Goal: Transaction & Acquisition: Download file/media

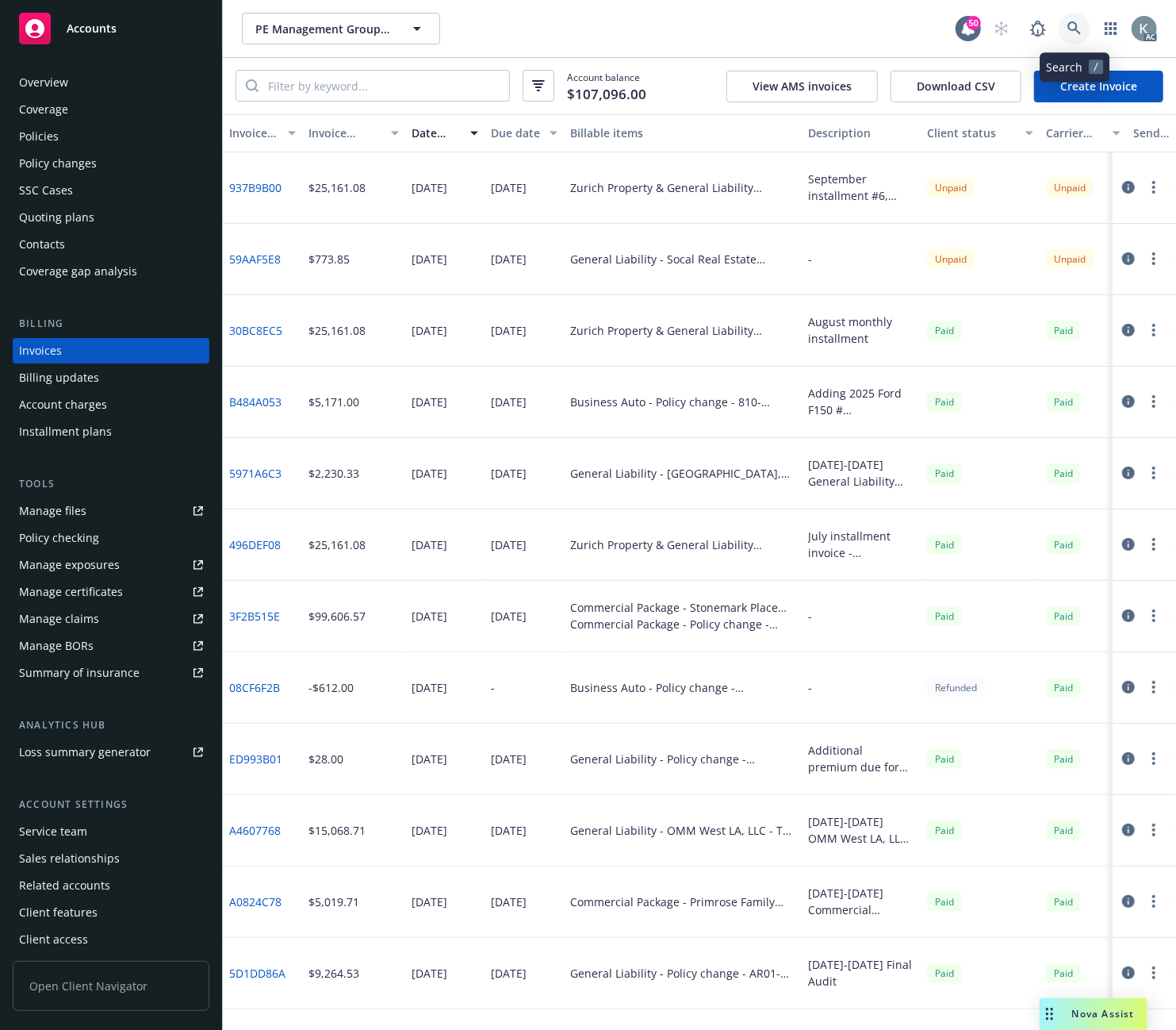
click at [1071, 19] on link at bounding box center [1074, 28] width 32 height 32
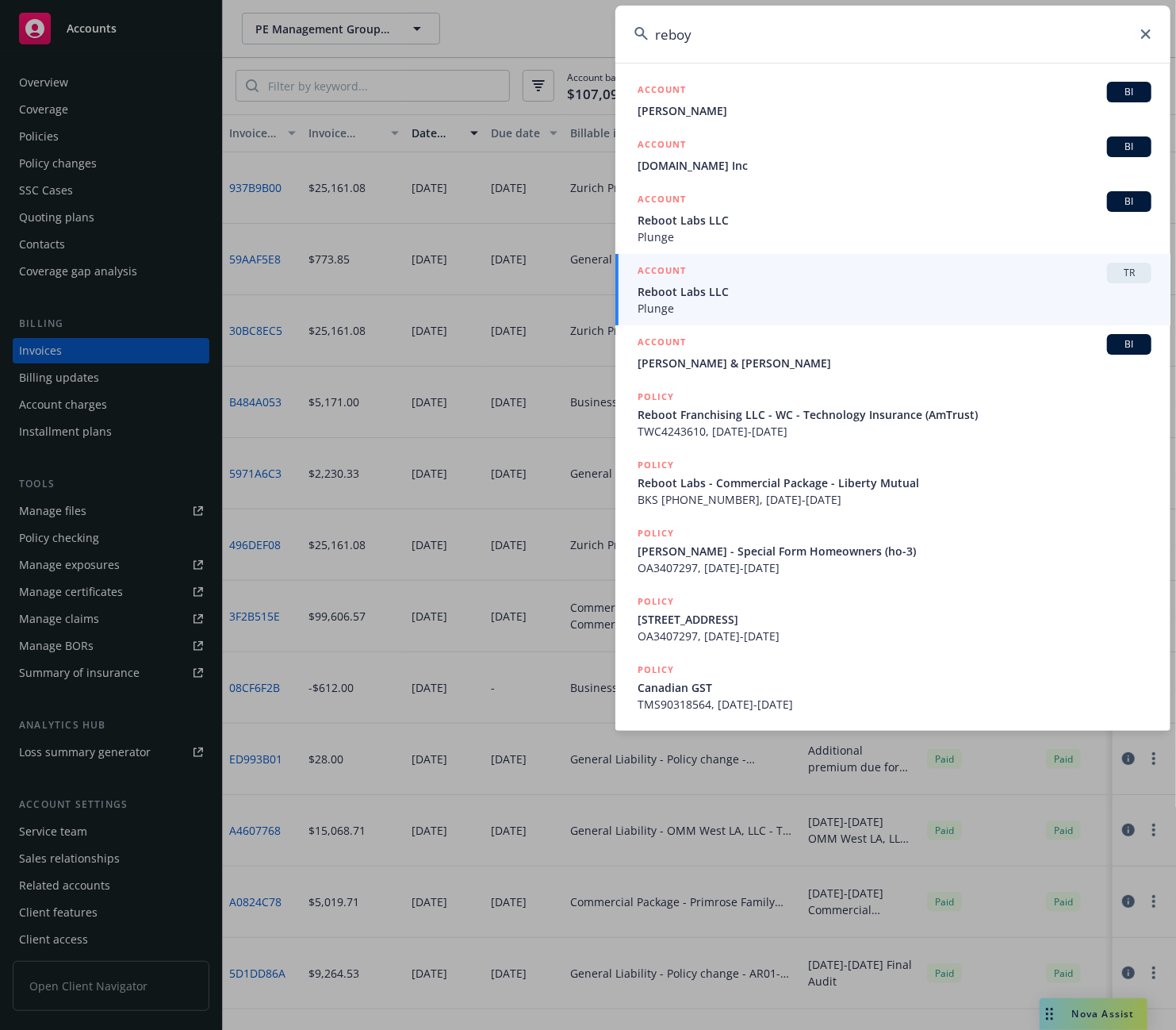
click at [676, 33] on input "reboy" at bounding box center [892, 34] width 555 height 57
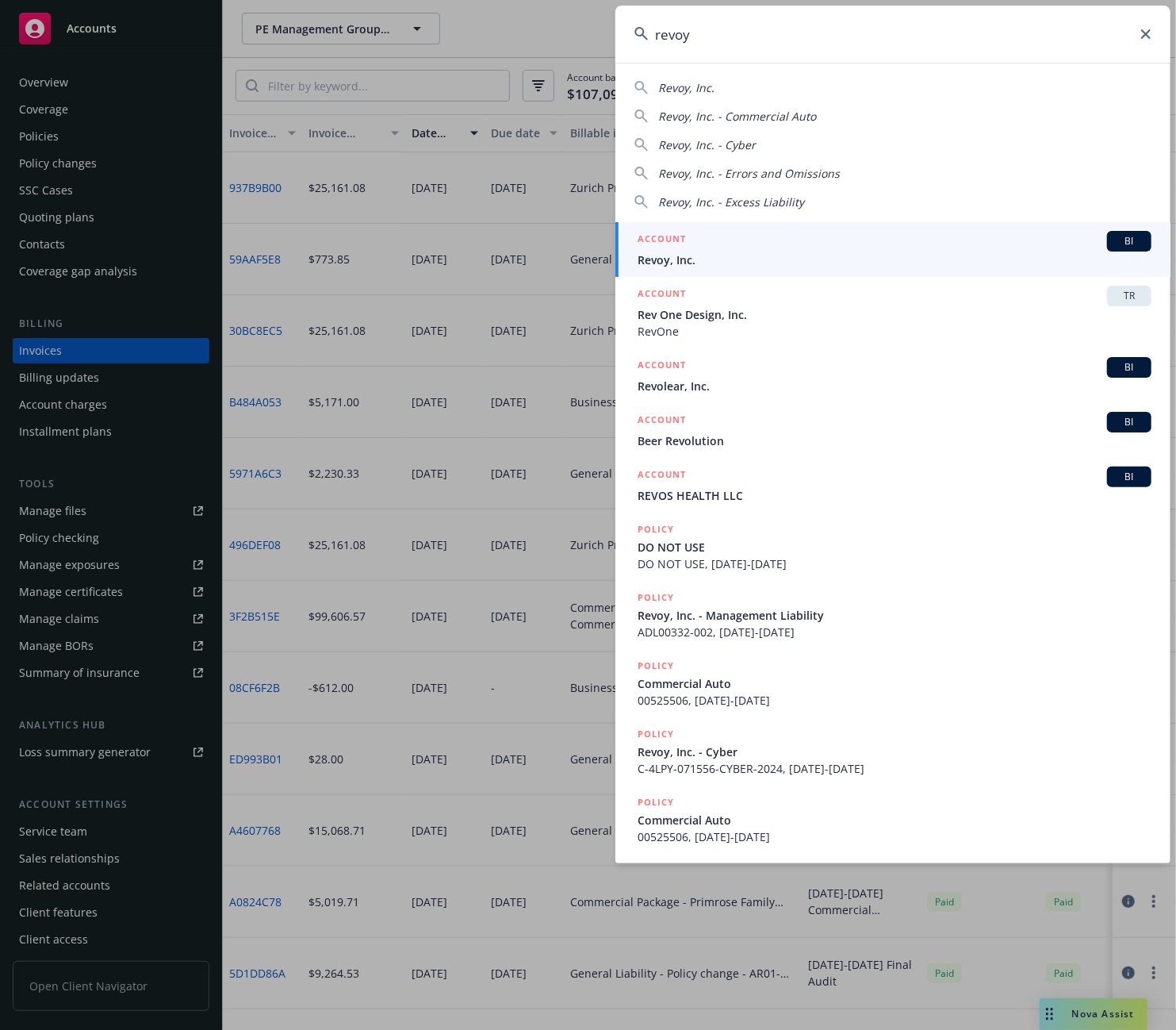
type input "revoy"
click at [685, 264] on span "Revoy, Inc." at bounding box center [895, 260] width 514 height 17
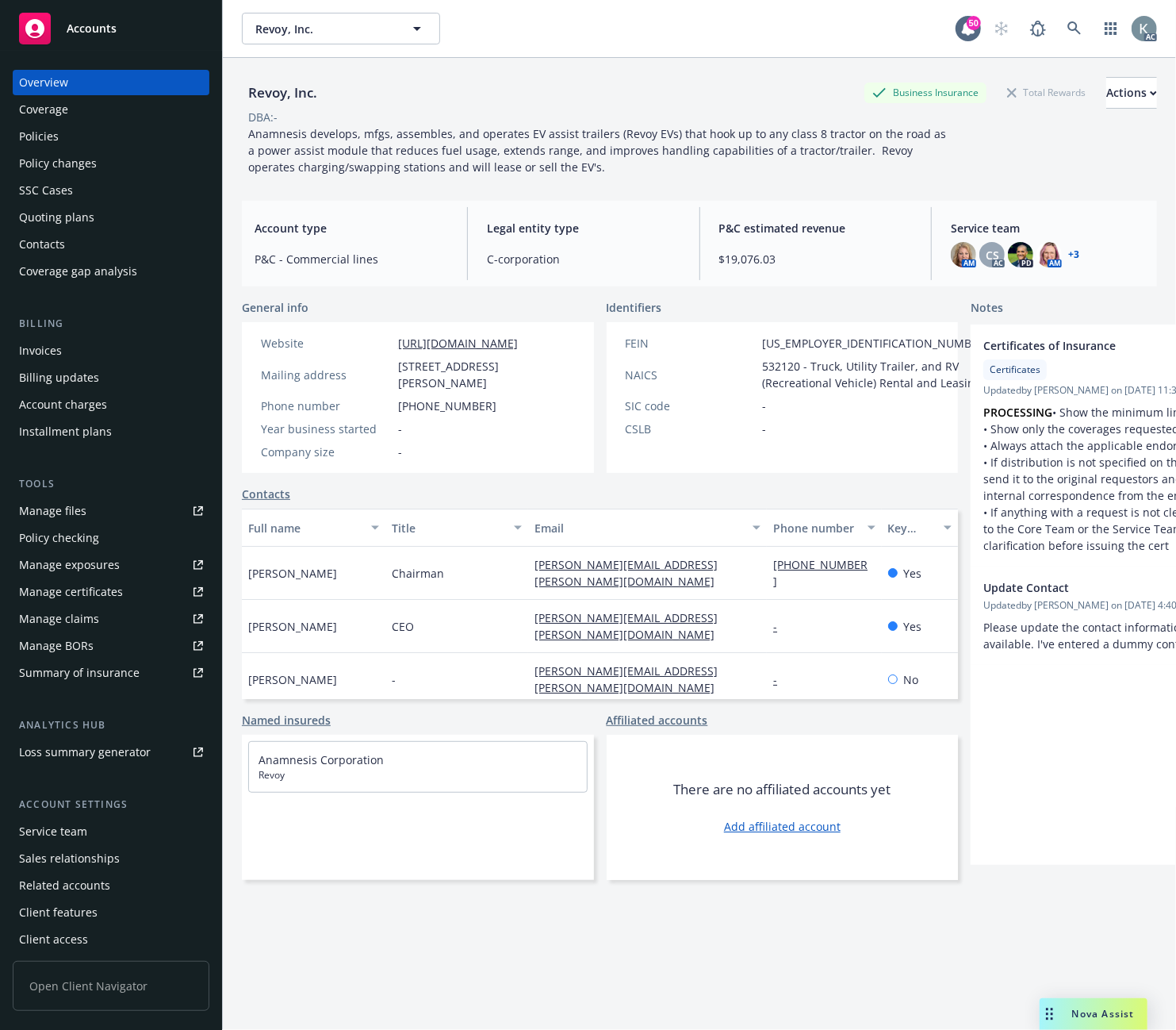
click at [36, 349] on div "Invoices" at bounding box center [40, 350] width 43 height 25
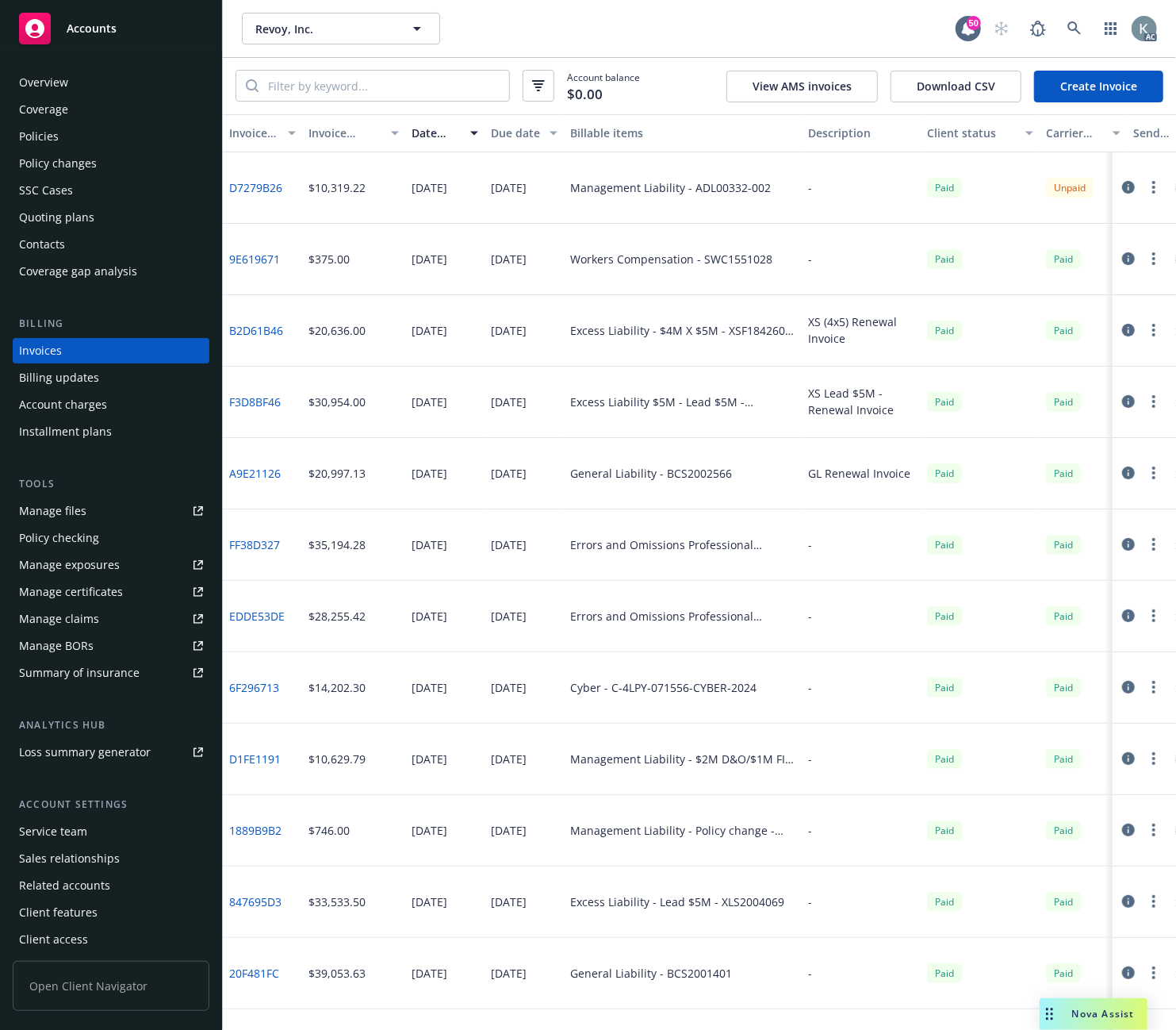
click at [328, 130] on div "Invoice amount" at bounding box center [345, 133] width 73 height 17
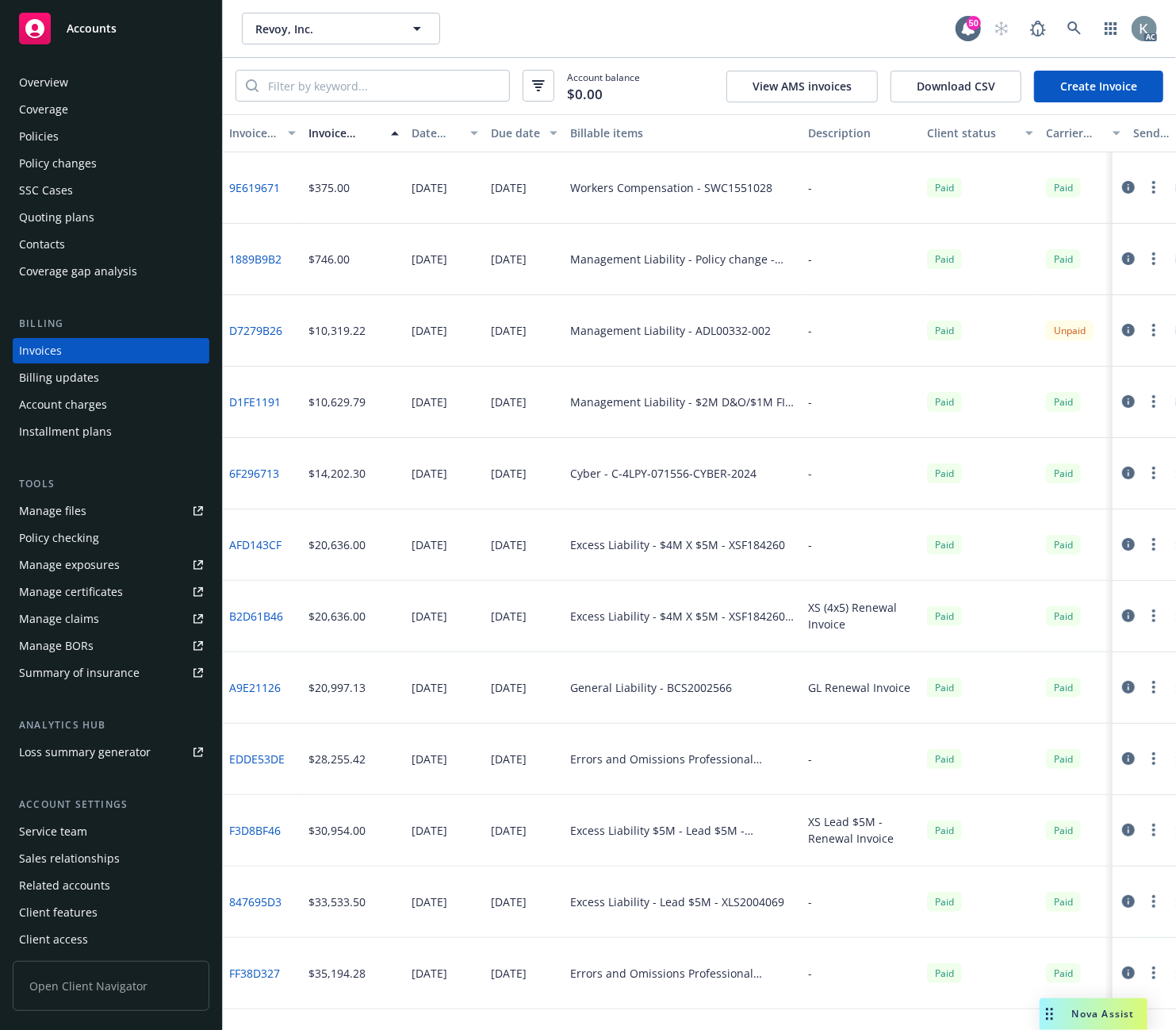
click at [328, 130] on div "Invoice amount" at bounding box center [345, 133] width 73 height 17
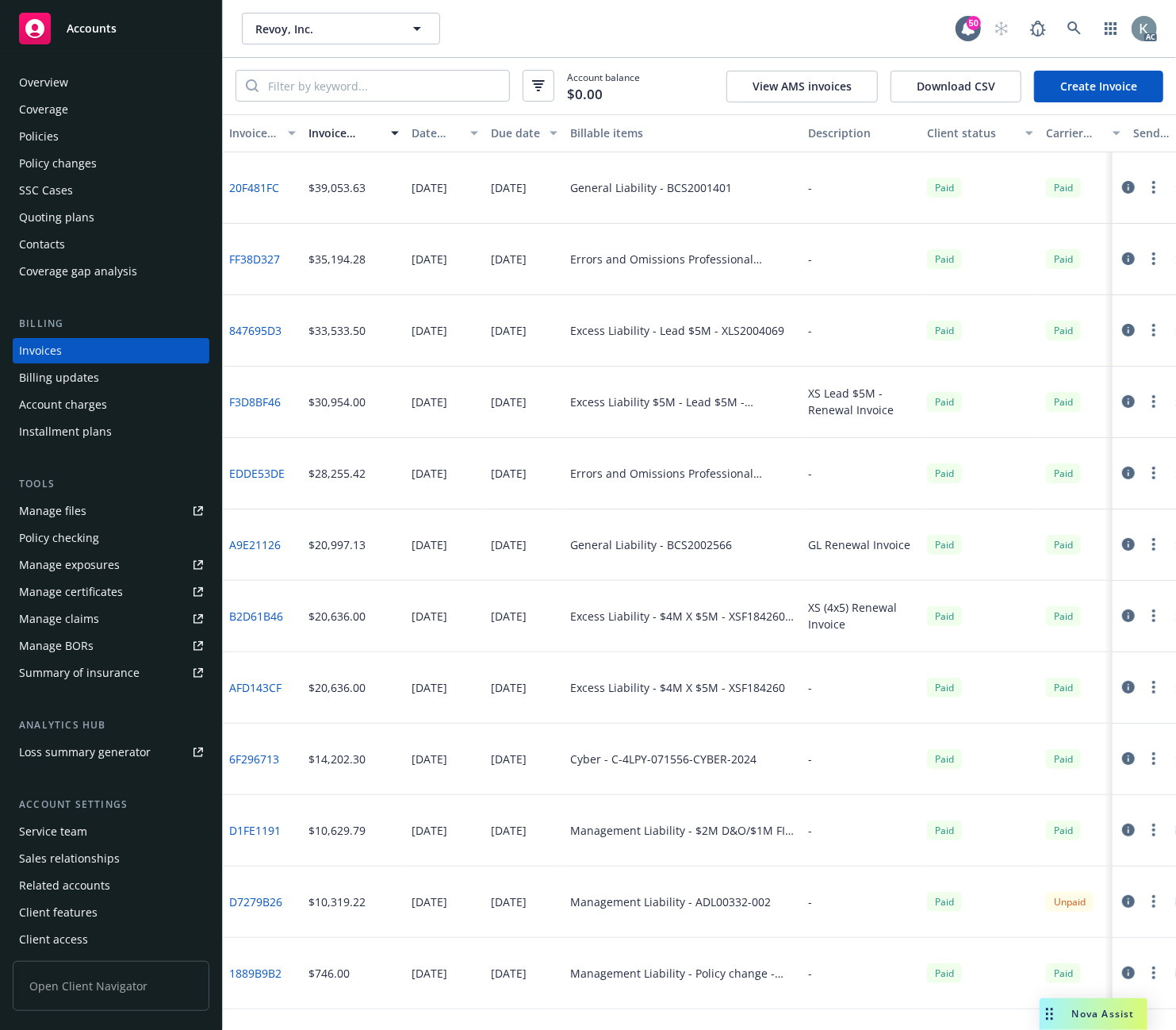
click at [328, 130] on div "Invoice amount" at bounding box center [345, 133] width 73 height 17
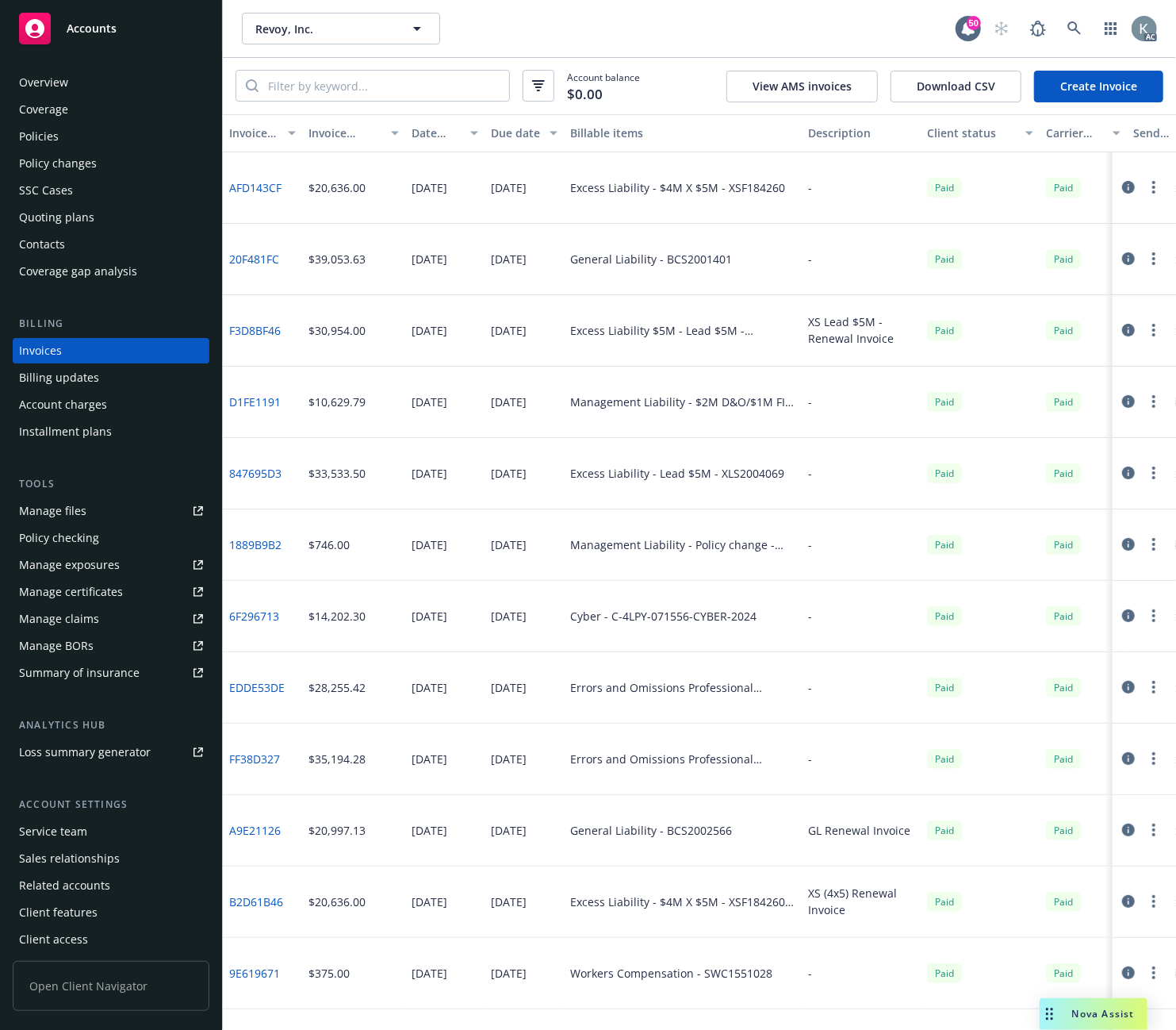
click at [50, 137] on div "Policies" at bounding box center [39, 136] width 40 height 25
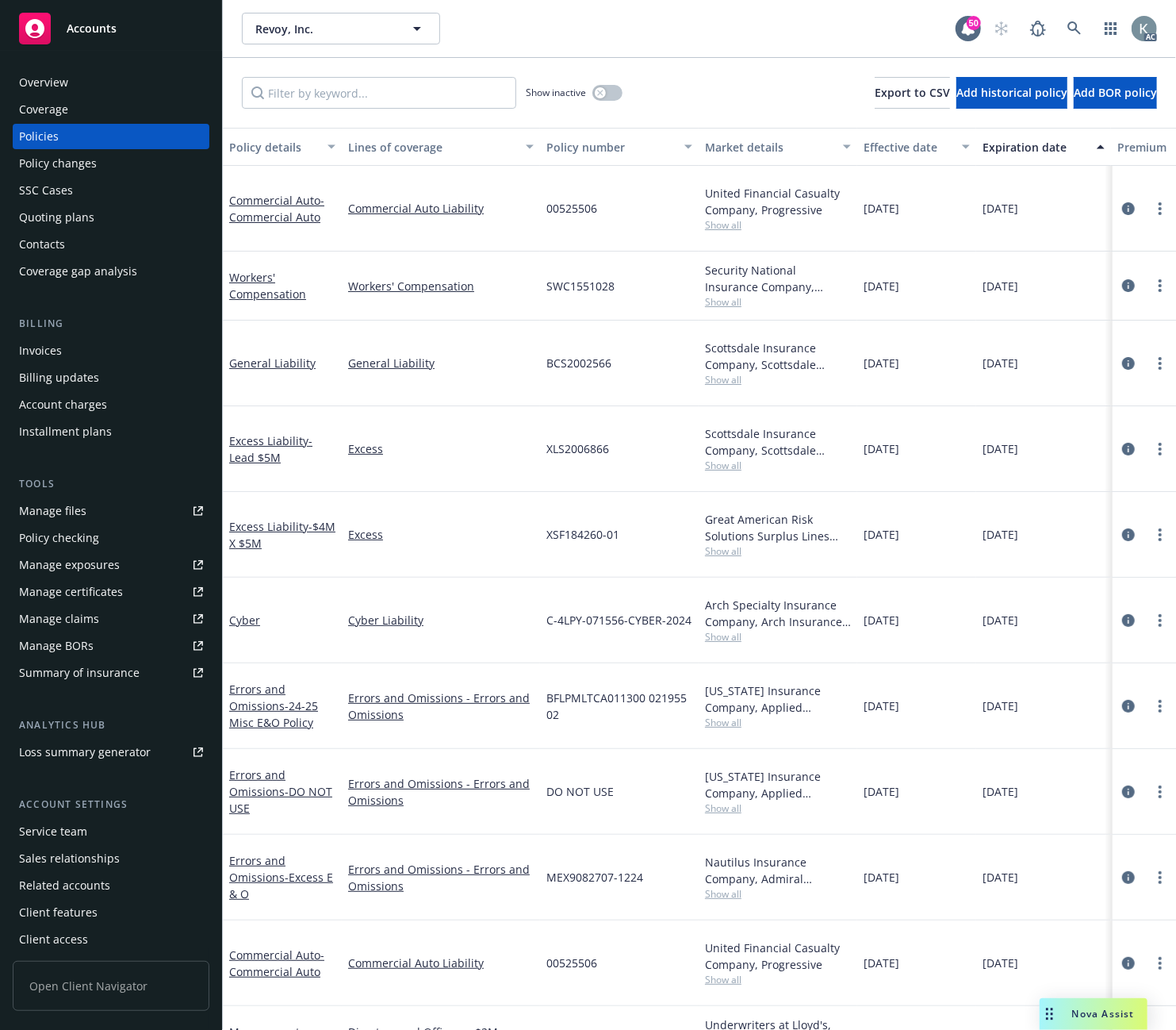
click at [572, 145] on div "Policy number" at bounding box center [610, 147] width 129 height 17
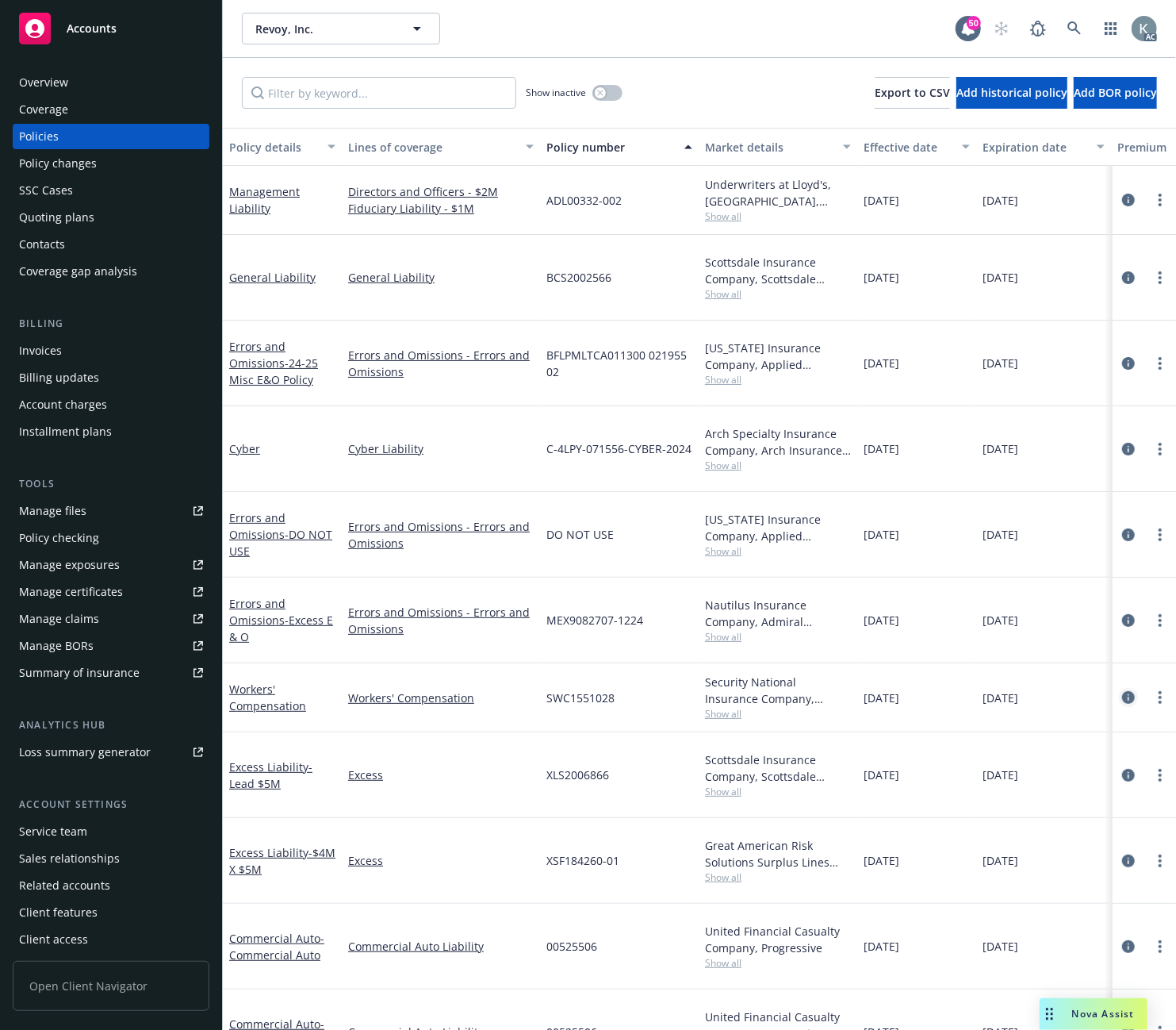
click at [1130, 691] on icon "circleInformation" at bounding box center [1128, 698] width 13 height 13
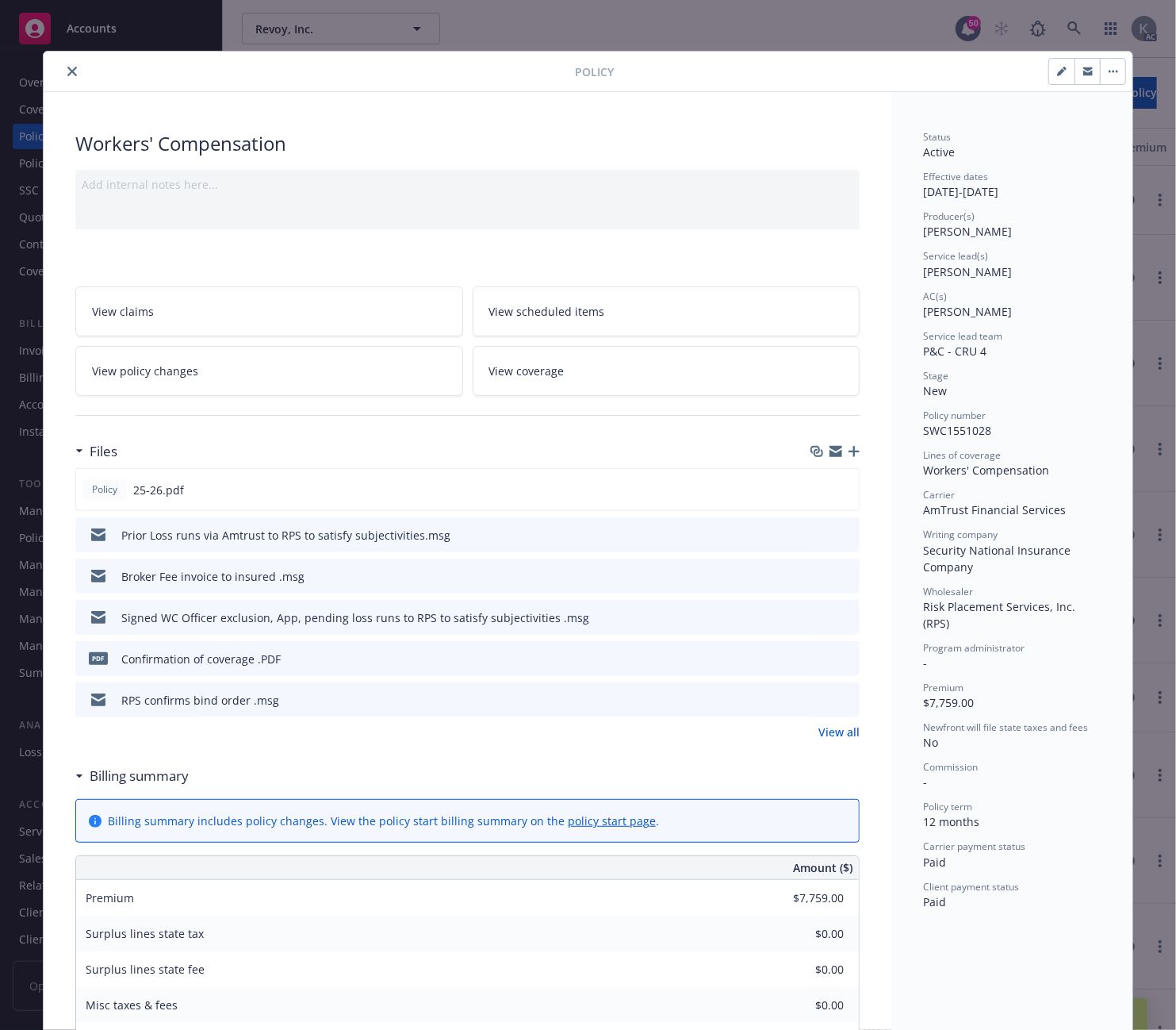
click at [139, 368] on span "View policy changes" at bounding box center [145, 370] width 106 height 17
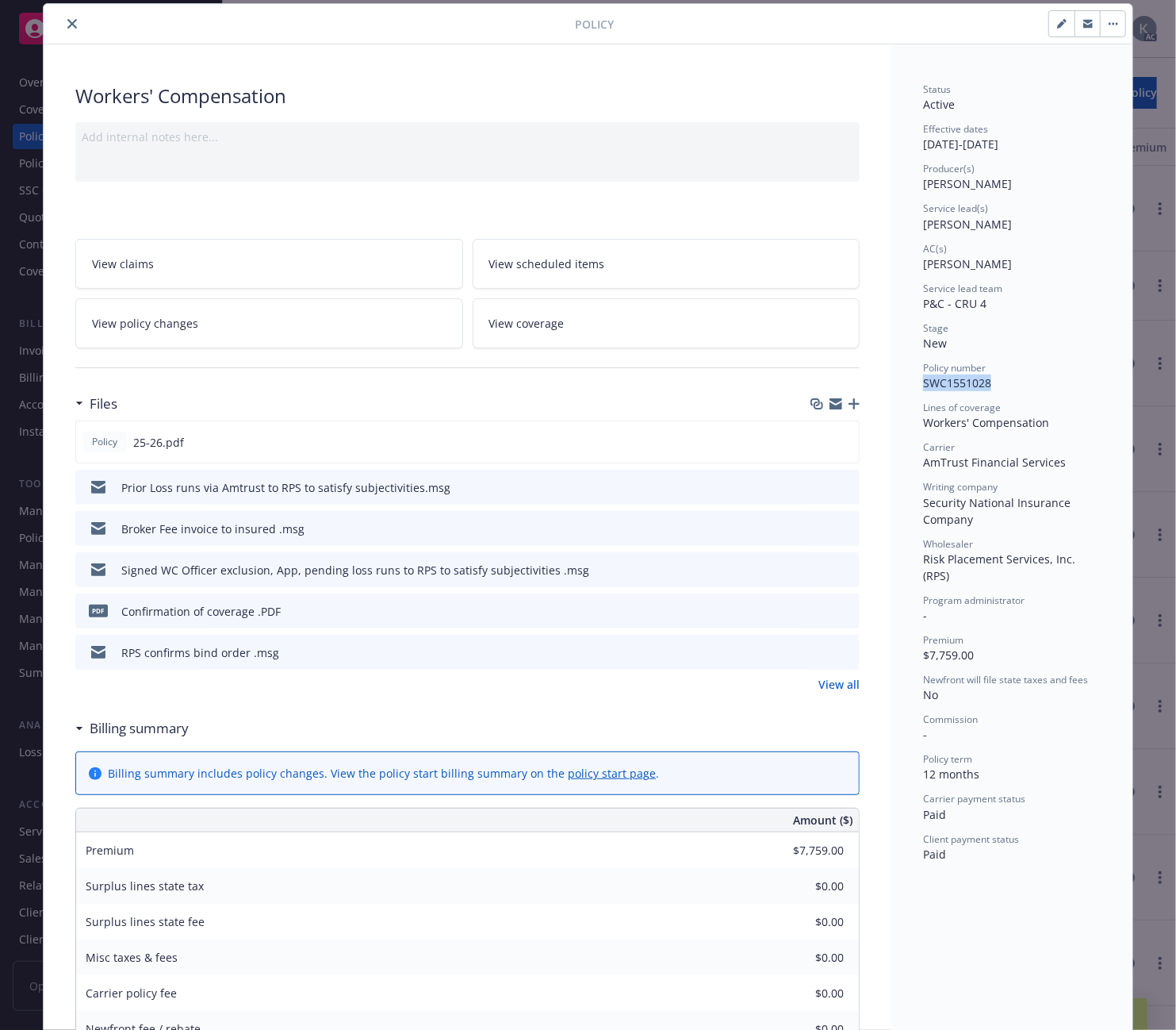
drag, startPoint x: 993, startPoint y: 383, endPoint x: 913, endPoint y: 385, distance: 80.0
click at [913, 385] on div "Status Active Effective dates 03/21/2025 - 03/21/2026 Producer(s) Justin Medloc…" at bounding box center [1012, 841] width 241 height 1593
copy span "SWC1551028"
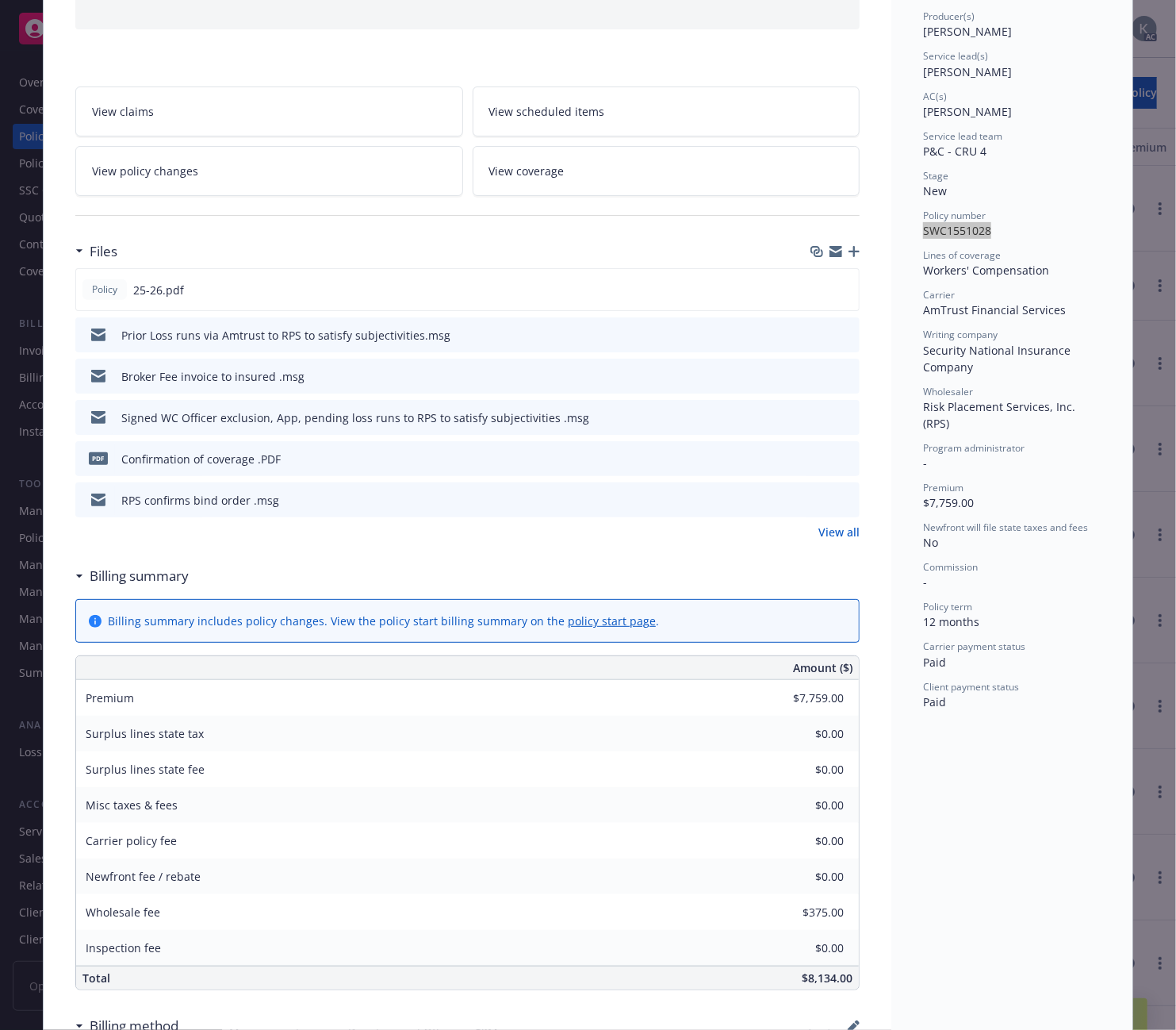
scroll to position [0, 0]
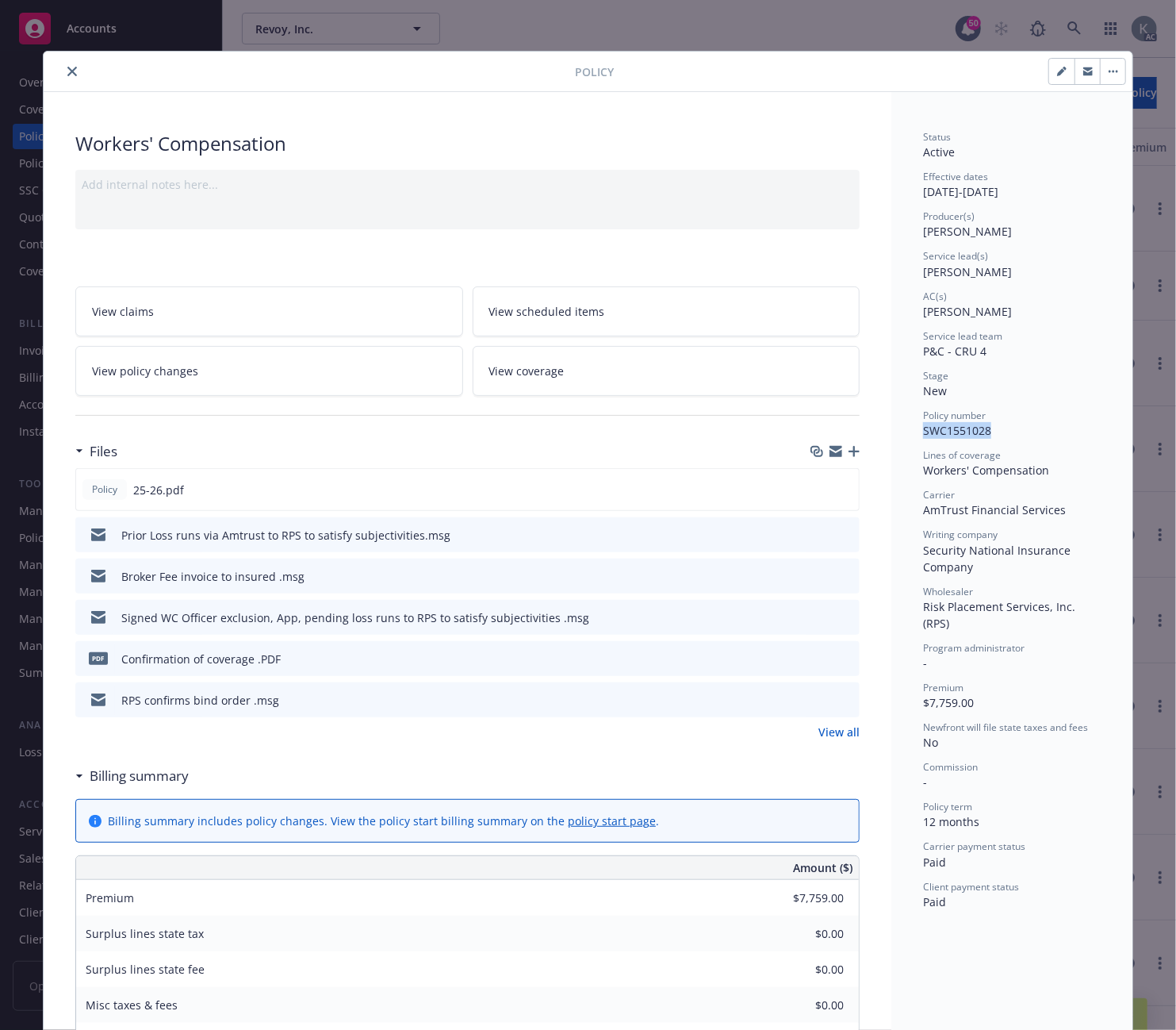
click at [67, 68] on icon "close" at bounding box center [72, 71] width 10 height 10
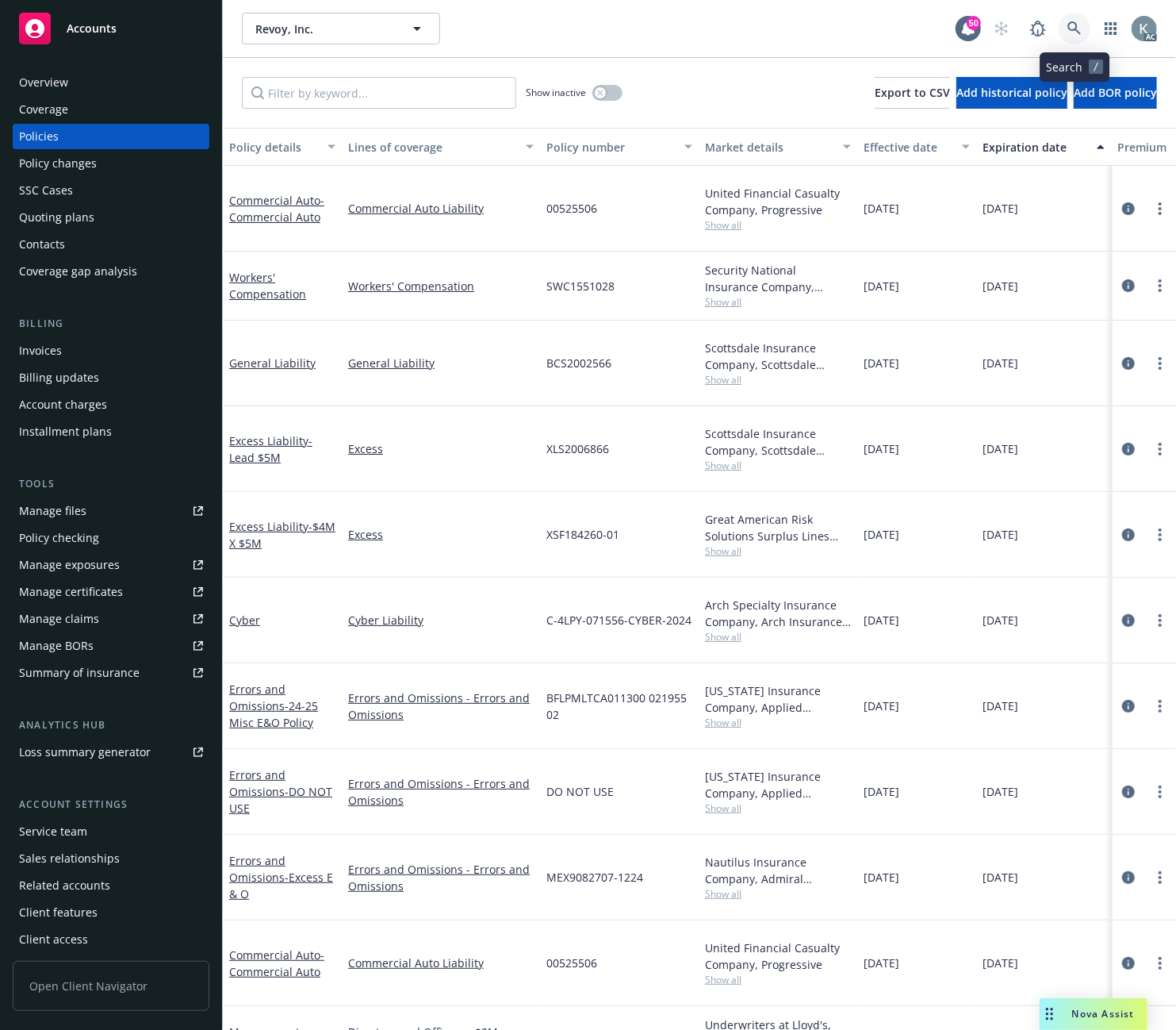
click at [1069, 19] on link at bounding box center [1074, 28] width 32 height 32
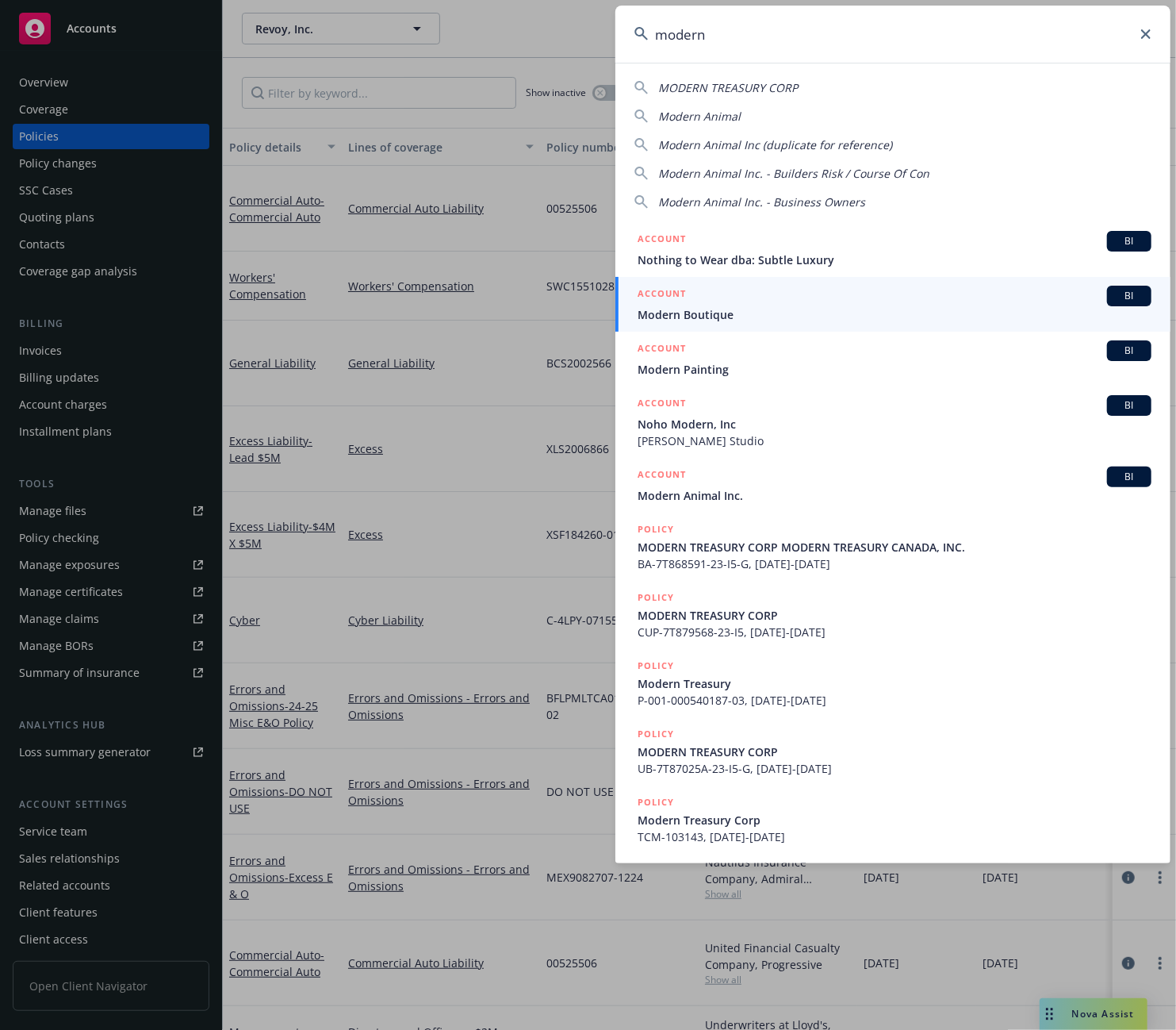
drag, startPoint x: 702, startPoint y: 27, endPoint x: 634, endPoint y: 29, distance: 68.0
click at [634, 29] on div "modern" at bounding box center [892, 34] width 555 height 57
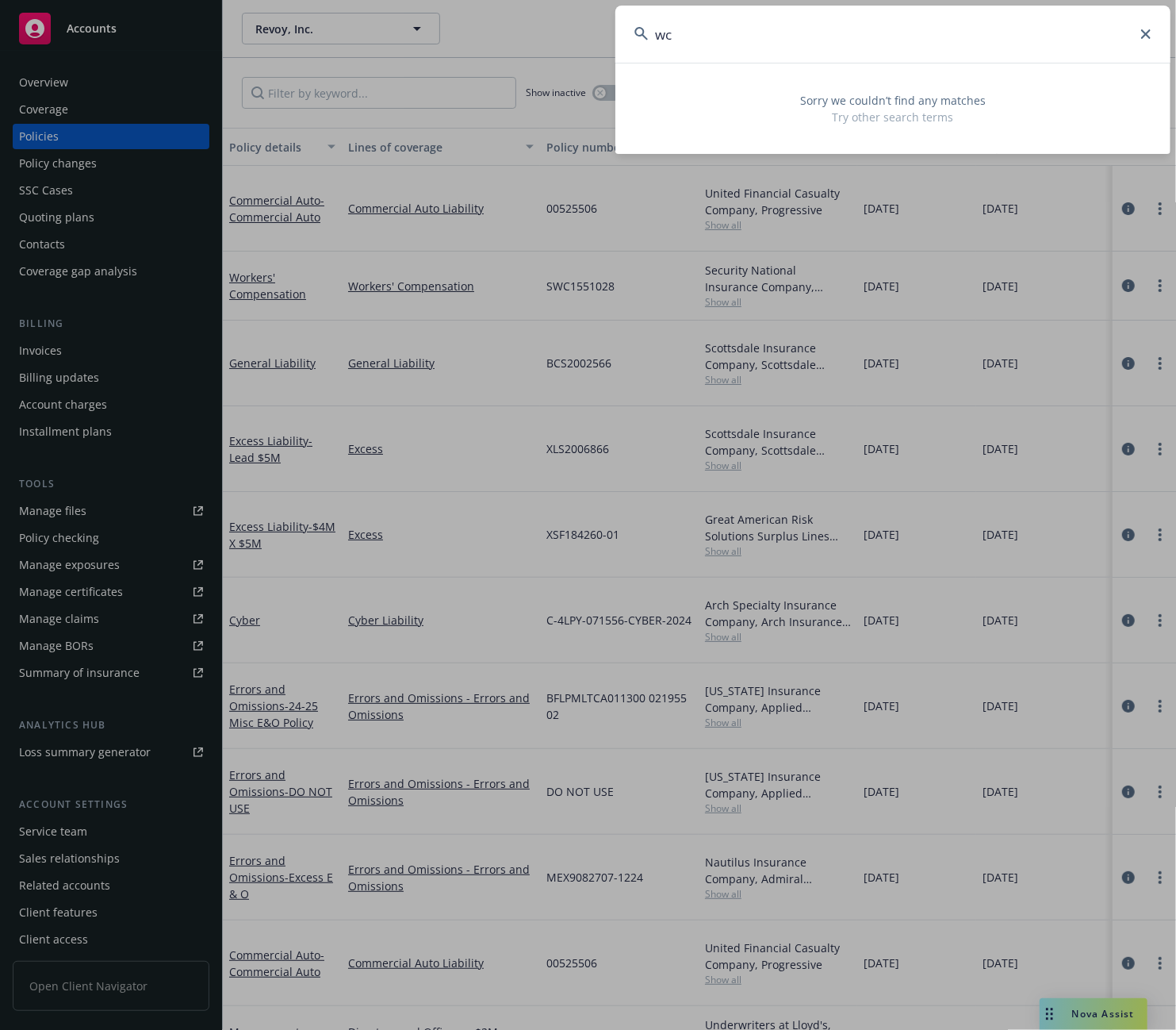
type input "w"
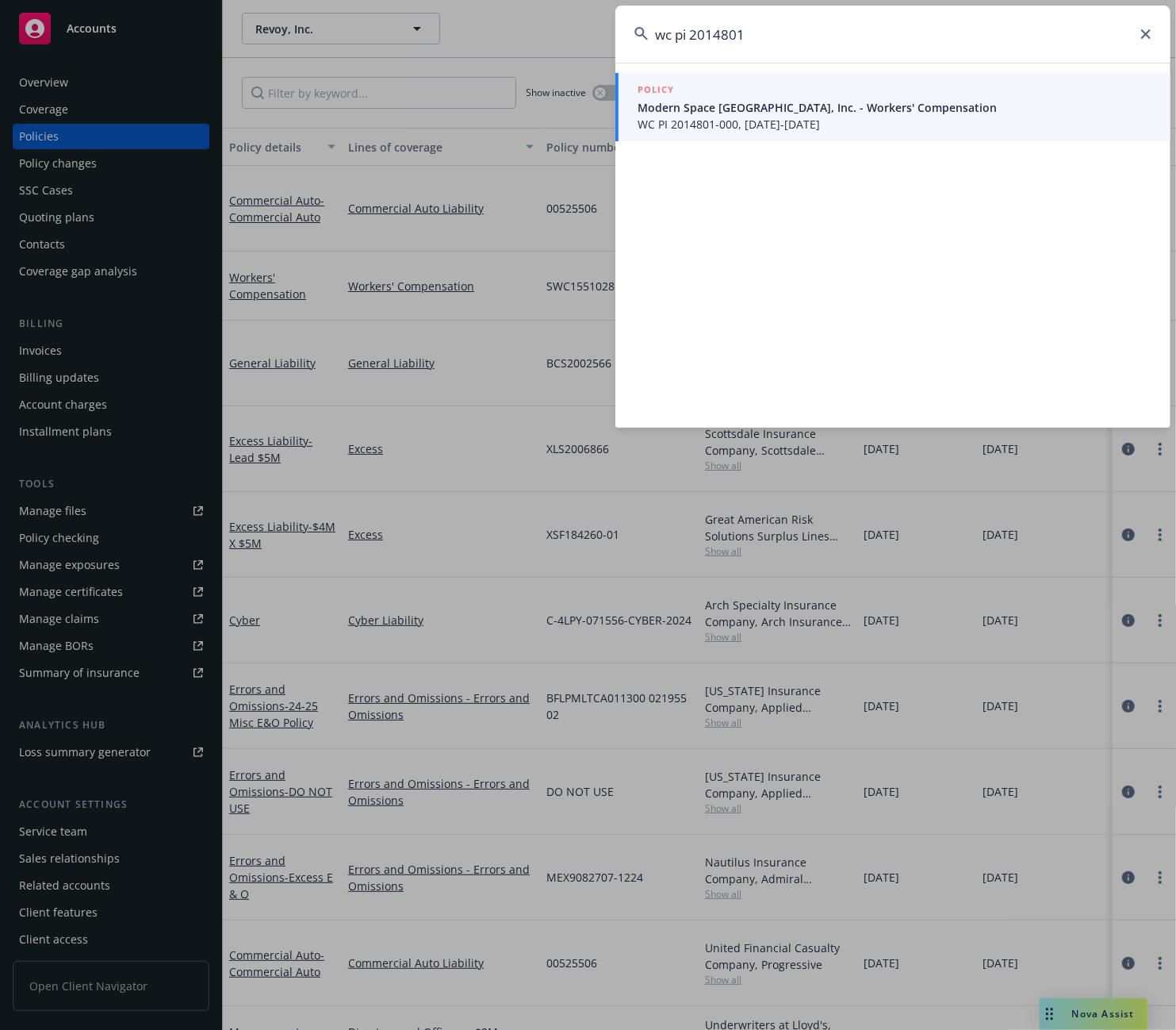
type input "wc pi 2014801"
click at [681, 121] on span "WC PI 2014801-000, 02/06/2025-02/06/2026" at bounding box center [895, 124] width 514 height 17
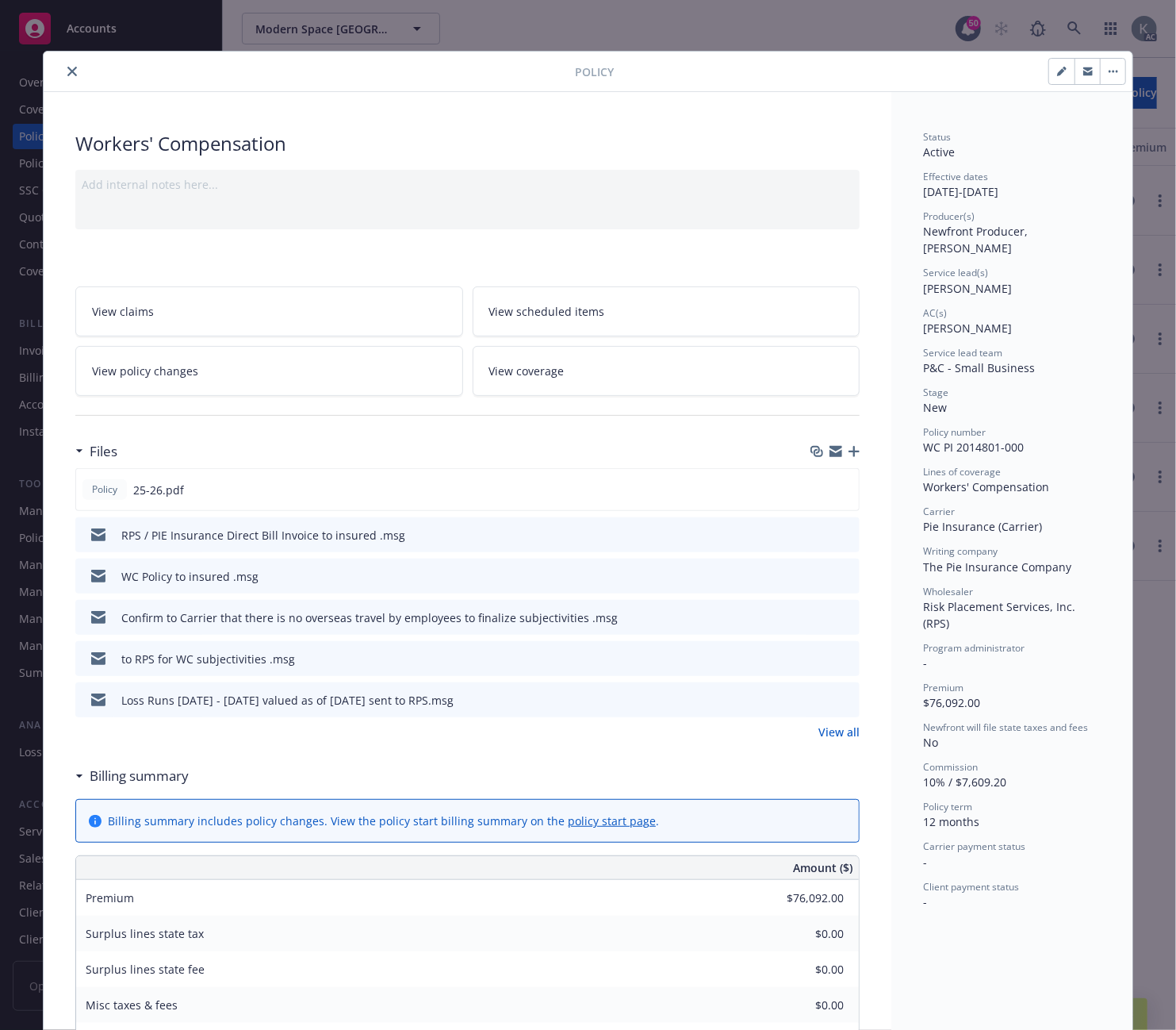
click at [67, 69] on icon "close" at bounding box center [72, 71] width 10 height 10
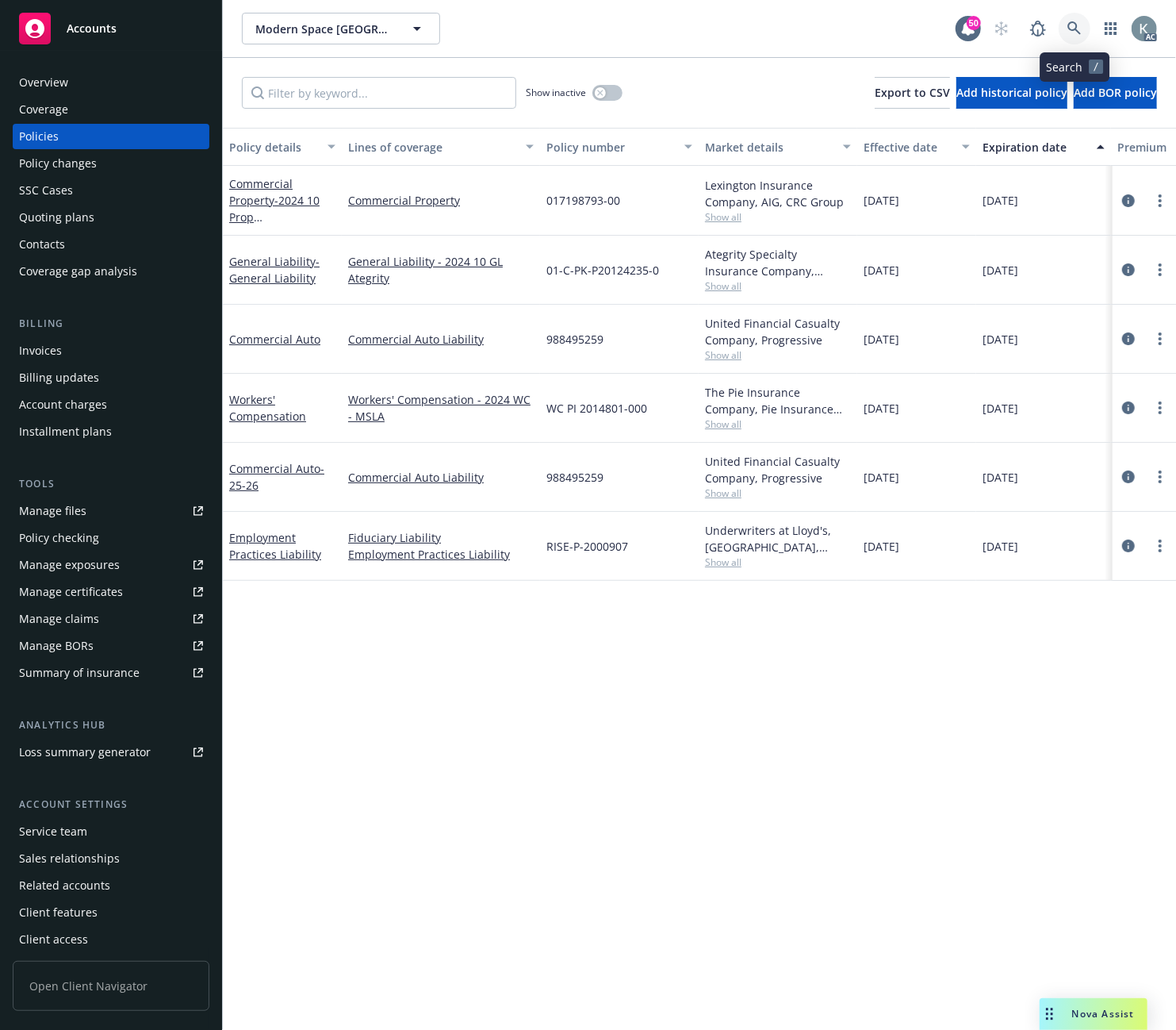
click at [1069, 24] on icon at bounding box center [1074, 27] width 14 height 14
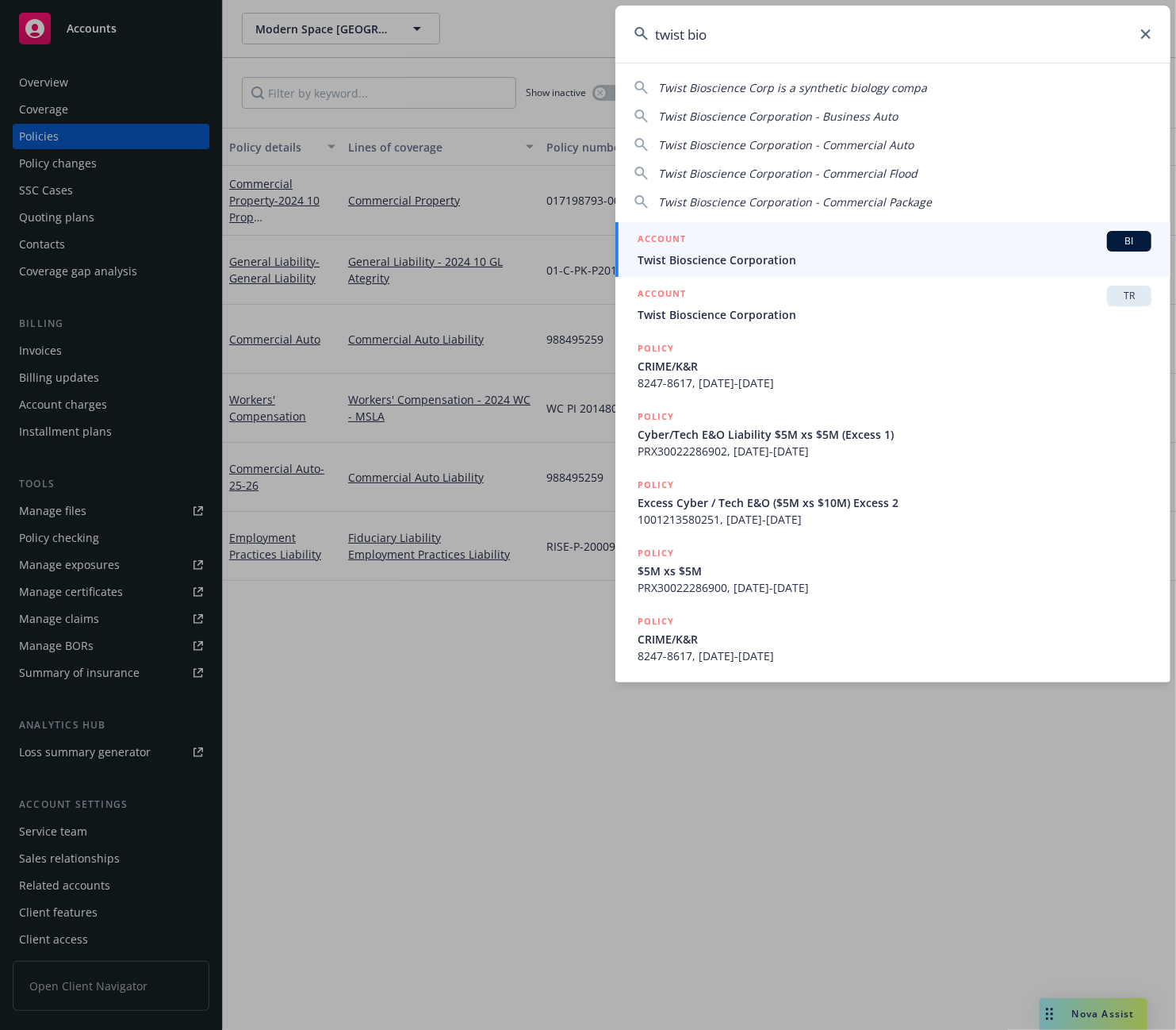
type input "twist bio"
click at [672, 255] on span "Twist Bioscience Corporation" at bounding box center [895, 260] width 514 height 17
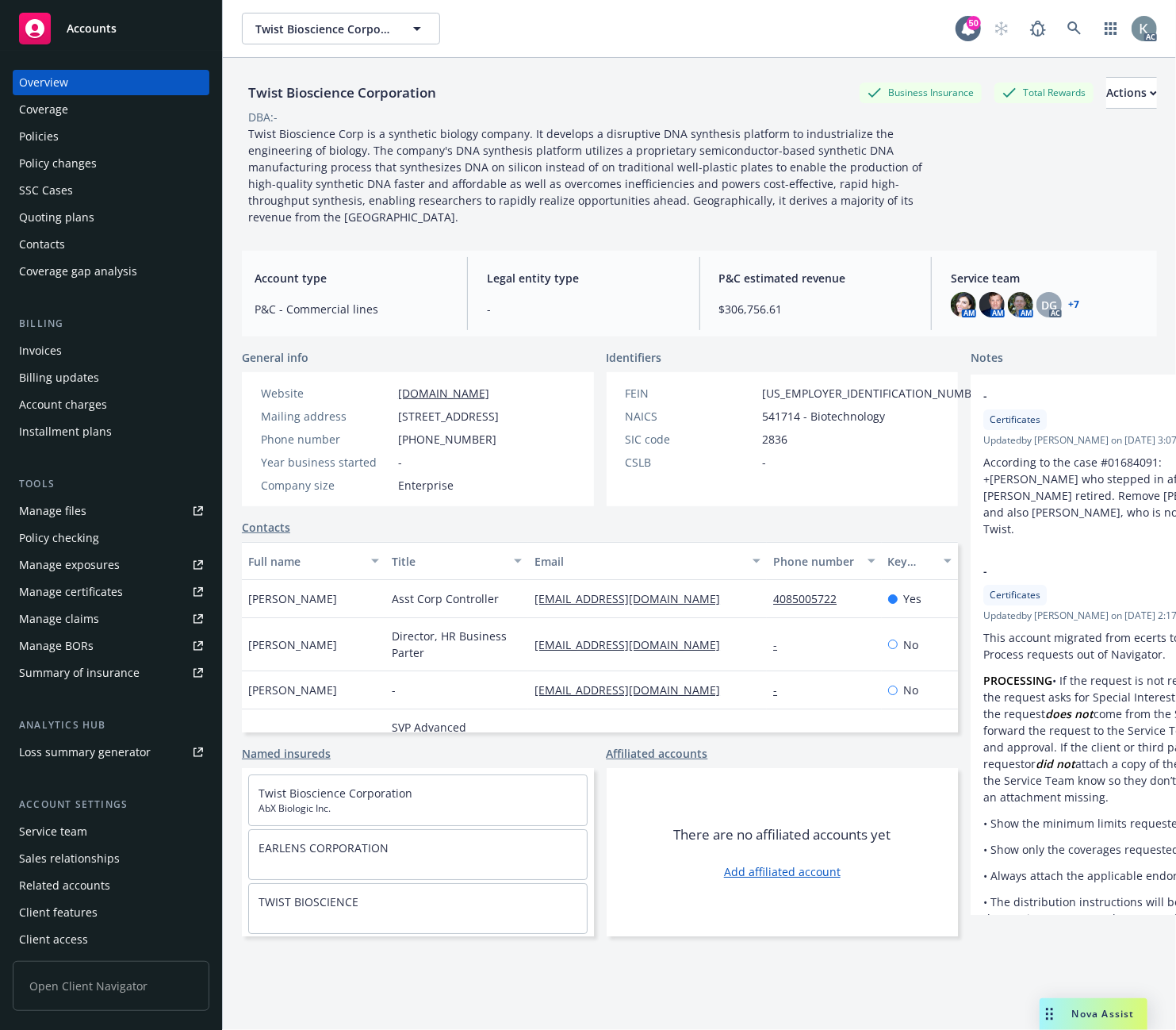
click at [40, 352] on div "Invoices" at bounding box center [40, 350] width 43 height 25
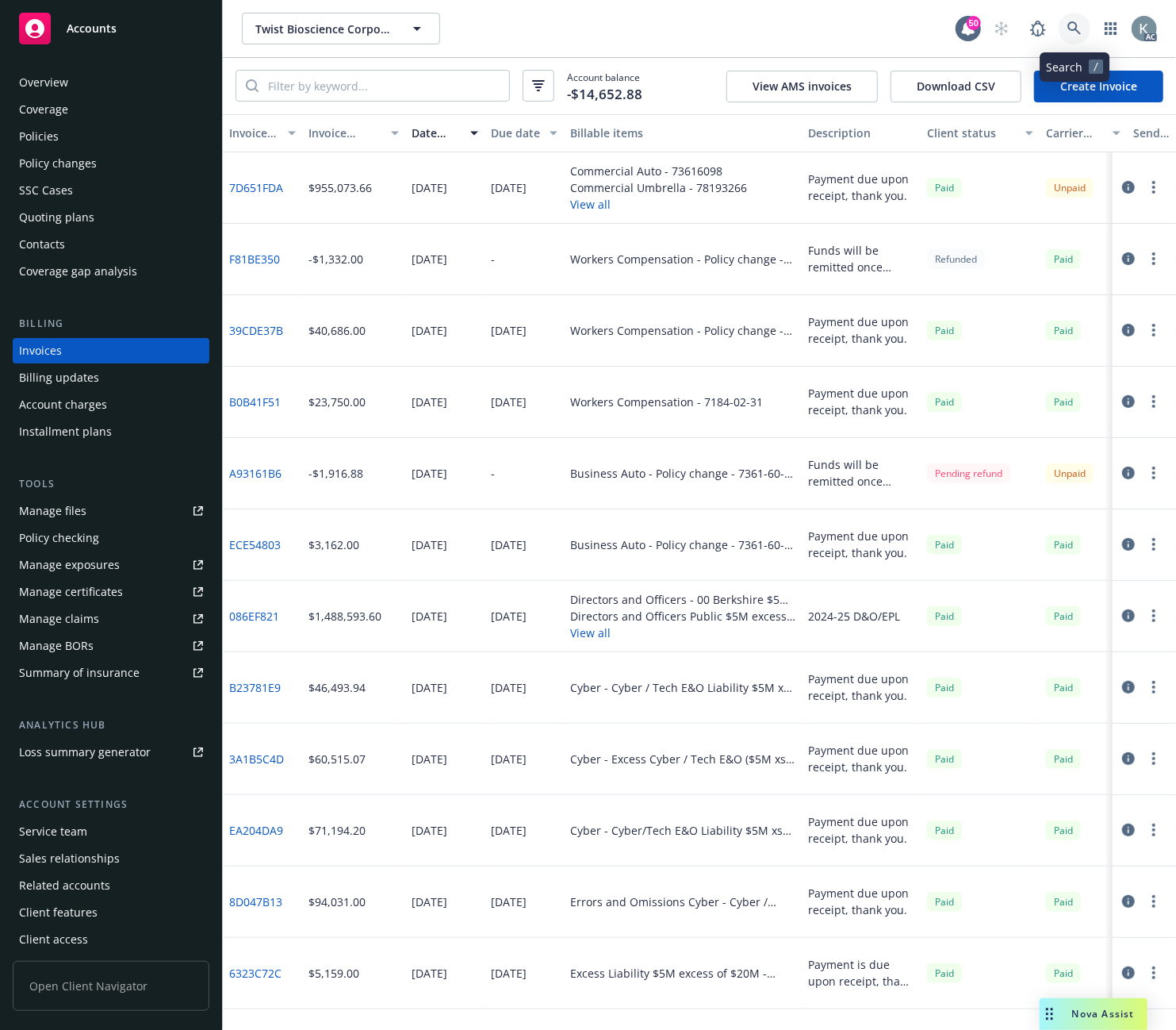
click at [1069, 22] on icon at bounding box center [1075, 28] width 15 height 15
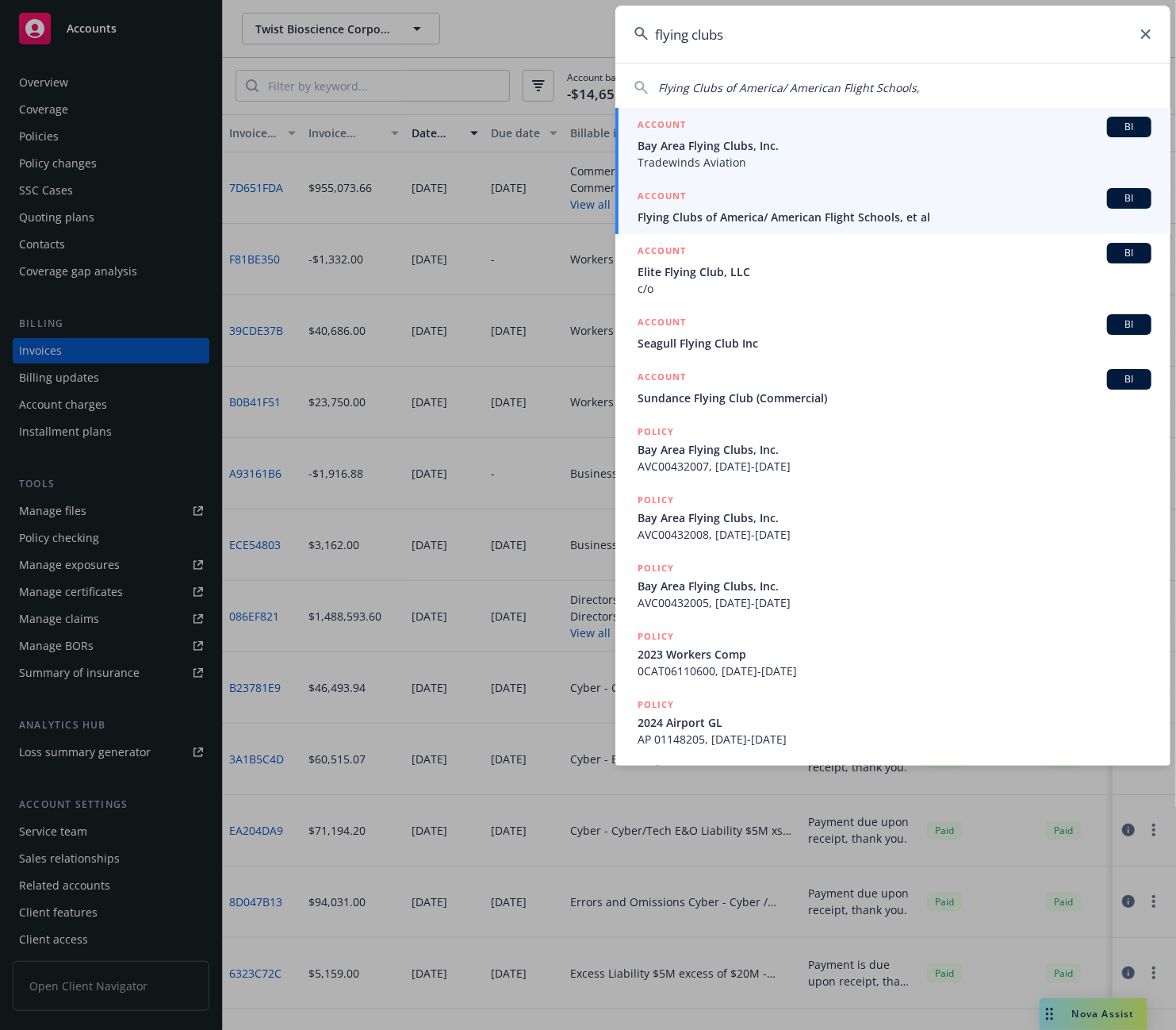
type input "flying clubs"
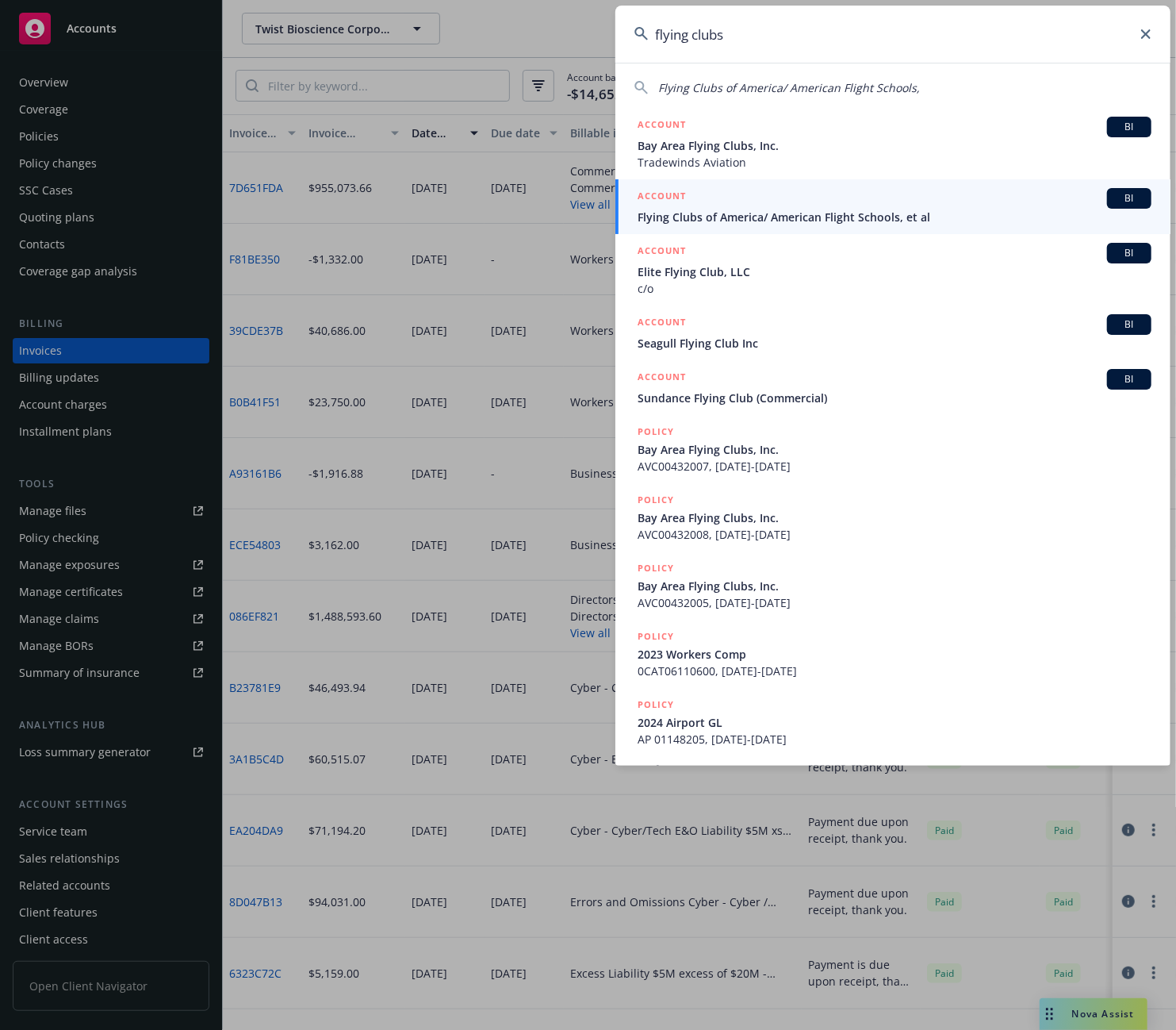
click at [694, 213] on span "Flying Clubs of America/ American Flight Schools, et al" at bounding box center [895, 217] width 514 height 17
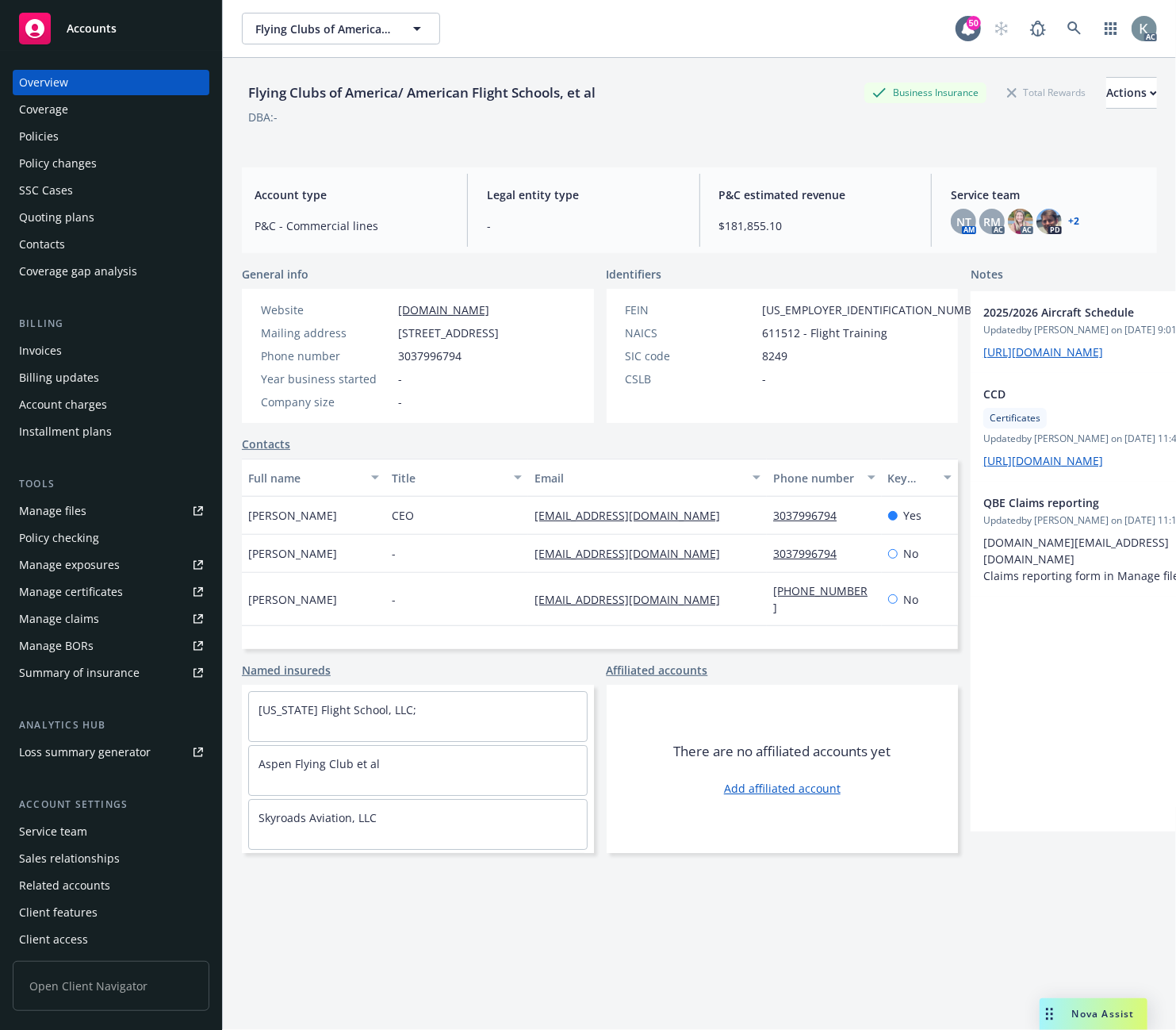
drag, startPoint x: 387, startPoint y: 445, endPoint x: 341, endPoint y: 441, distance: 46.2
click at [384, 423] on div "Website www.aspenflyingclub.com Mailing address 13000 E Control Tower Rd Unit K…" at bounding box center [379, 356] width 276 height 134
click at [53, 348] on div "Invoices" at bounding box center [40, 350] width 43 height 25
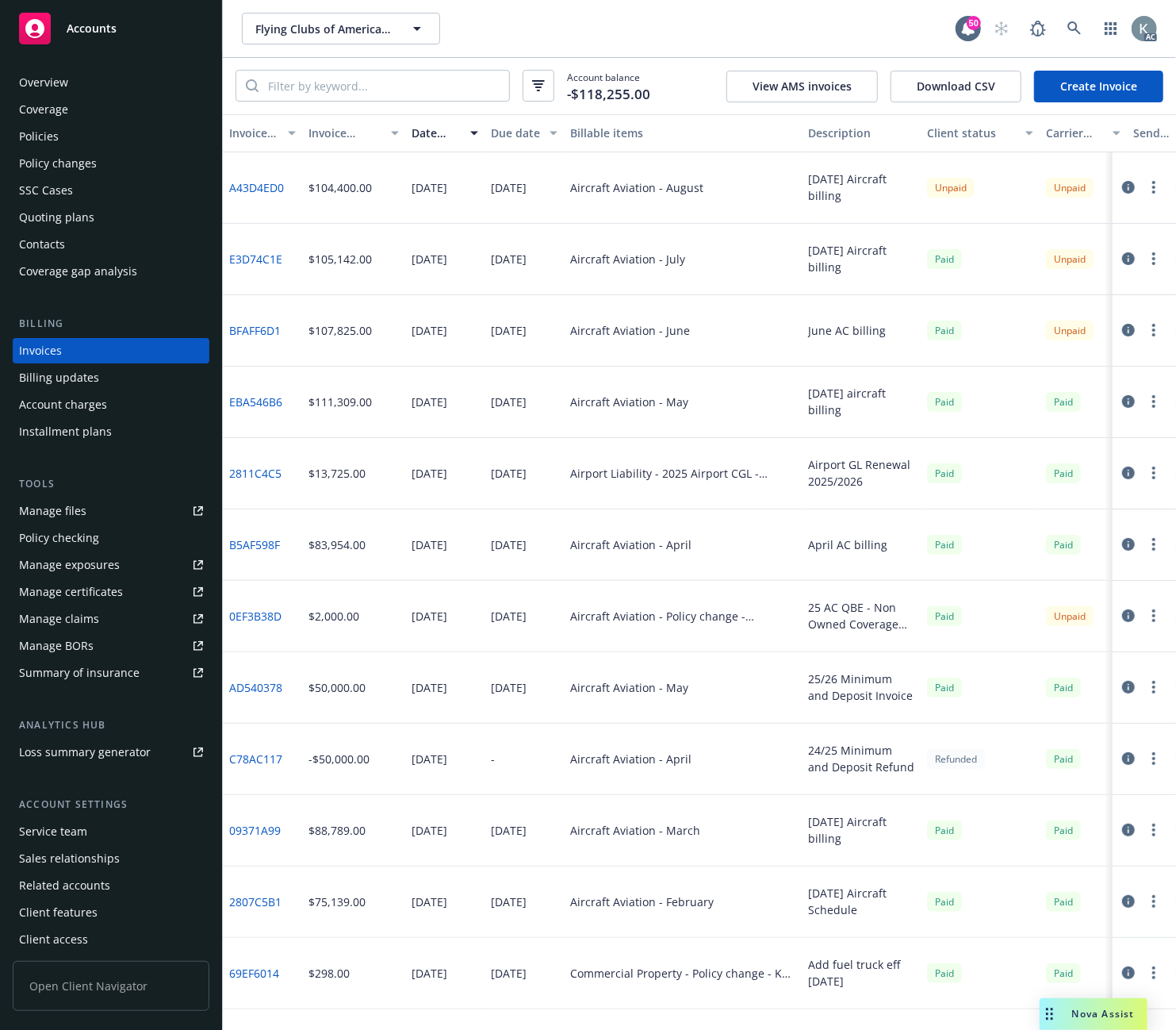
click at [270, 614] on link "0EF3B38D" at bounding box center [255, 616] width 53 height 17
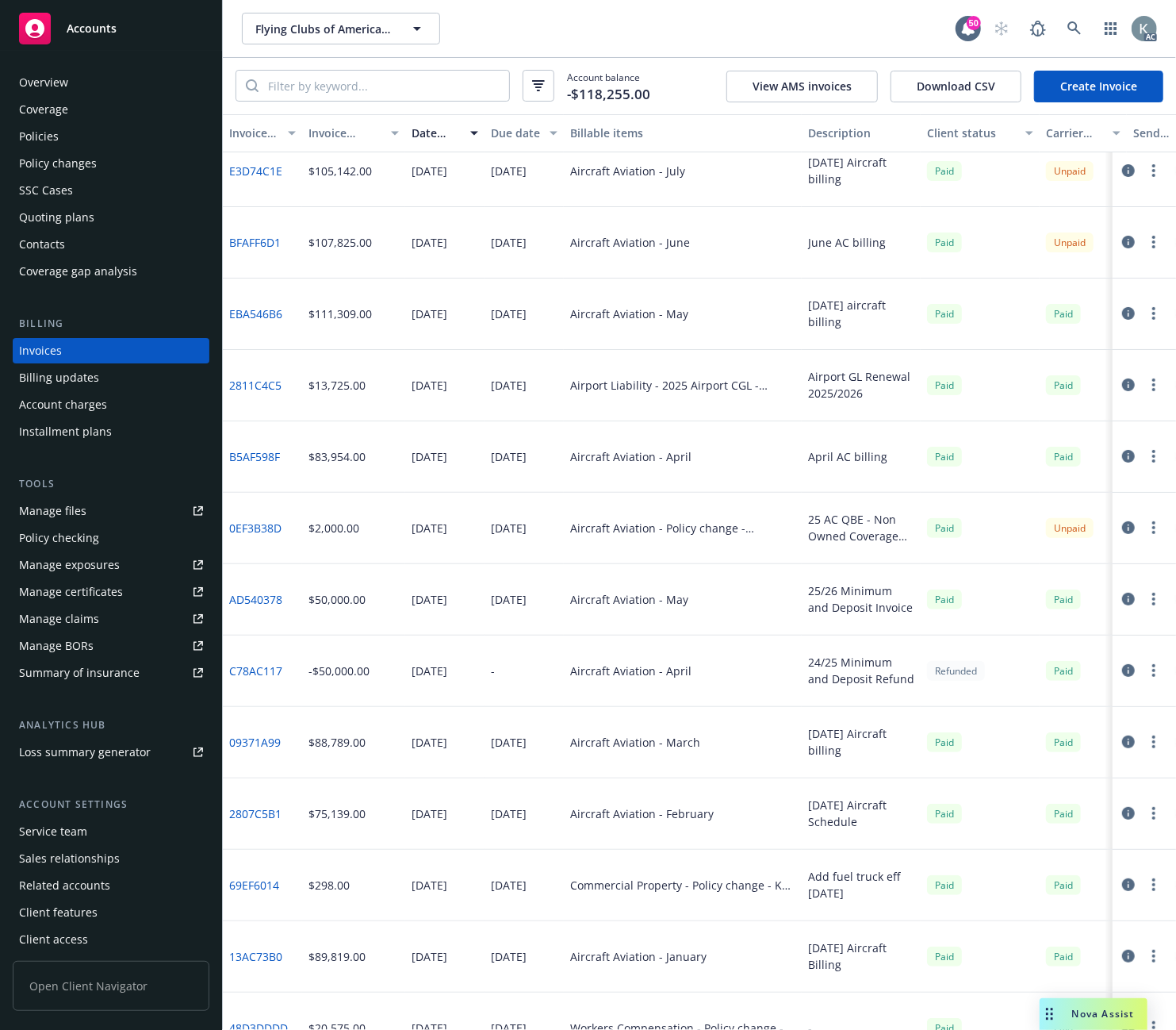
scroll to position [176, 0]
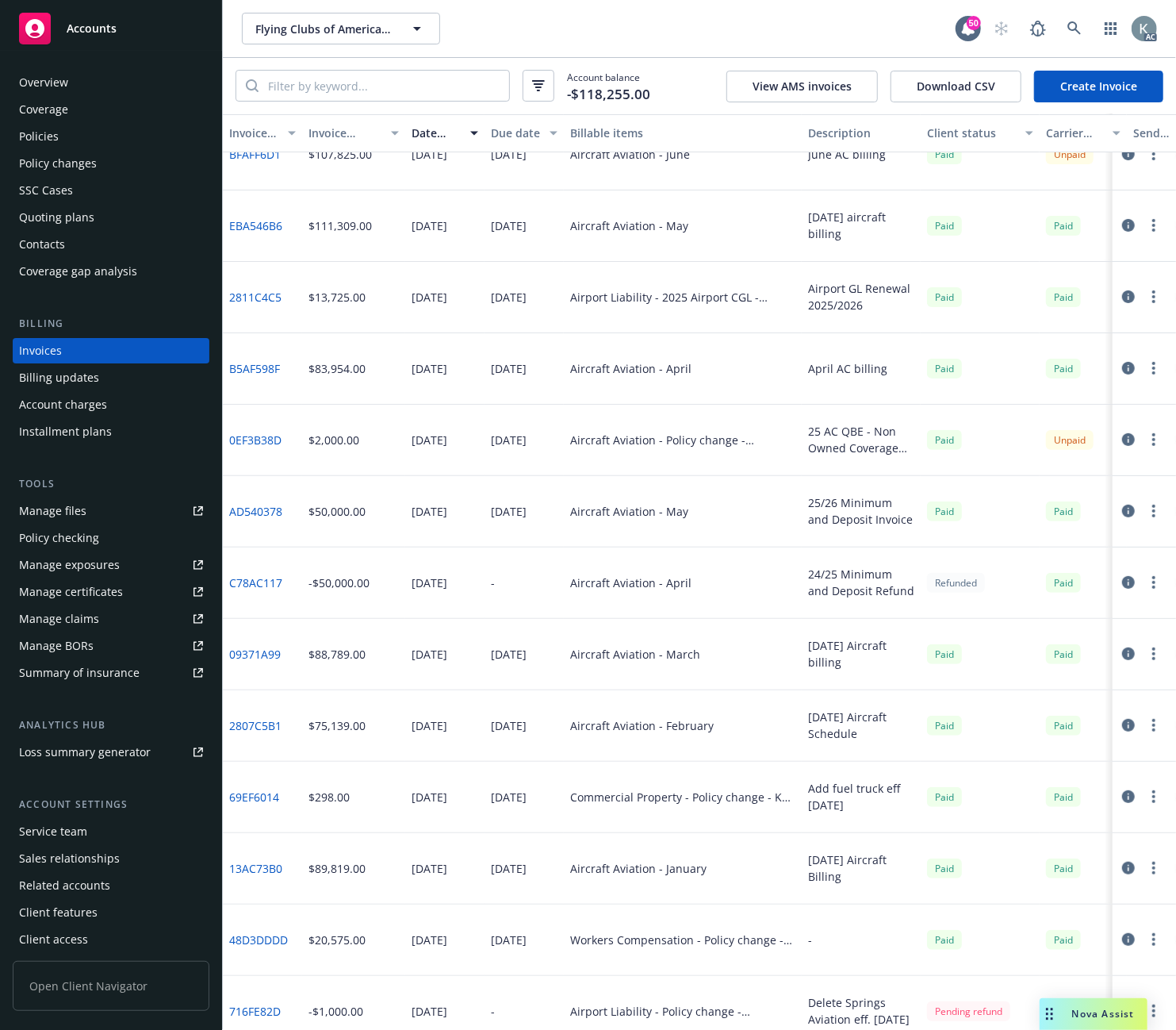
click at [259, 791] on link "69EF6014" at bounding box center [255, 796] width 50 height 17
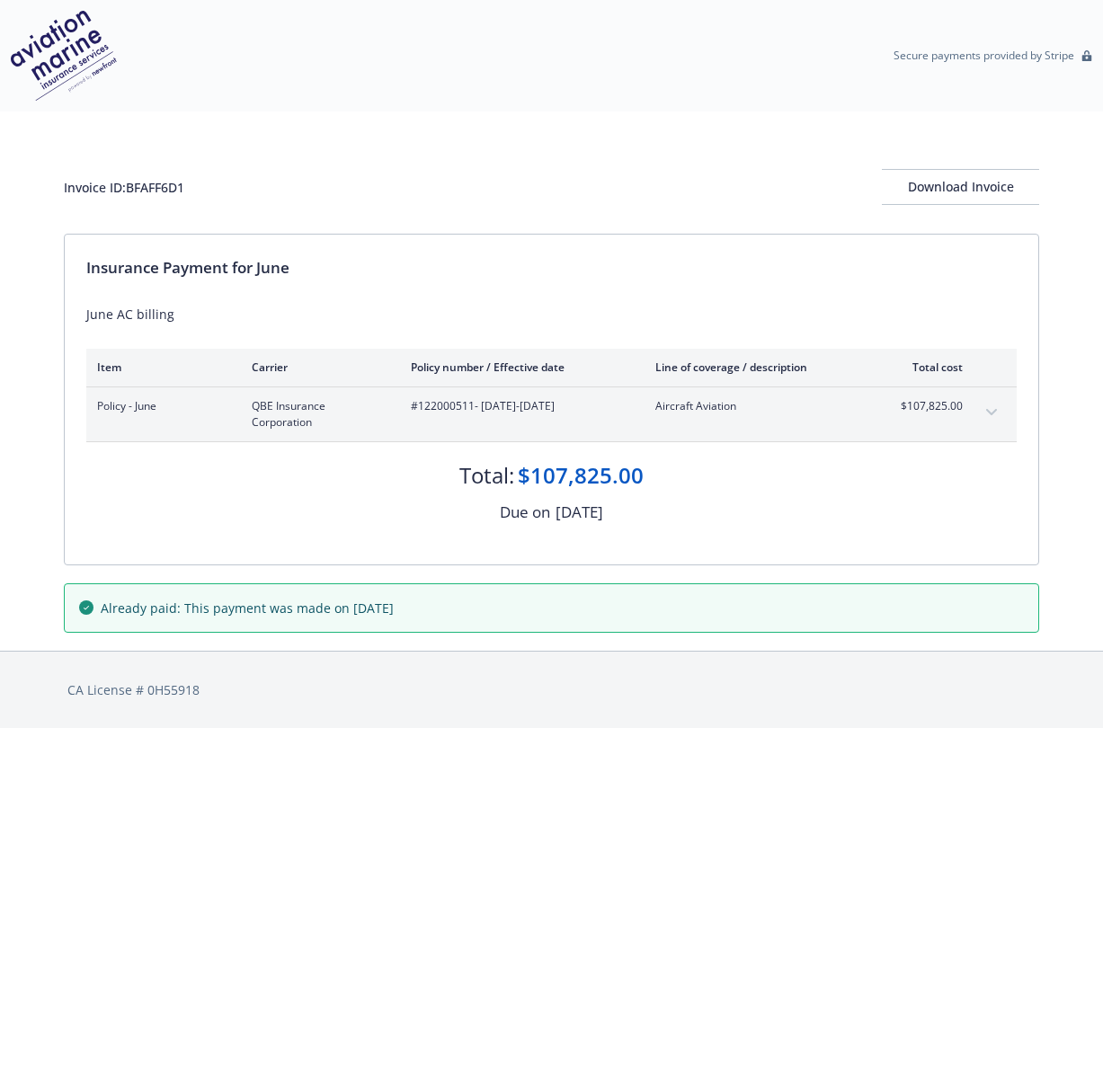
click at [580, 292] on div "Insurance Payment for June June AC billing Item Carrier Policy number / Effecti…" at bounding box center [552, 399] width 974 height 330
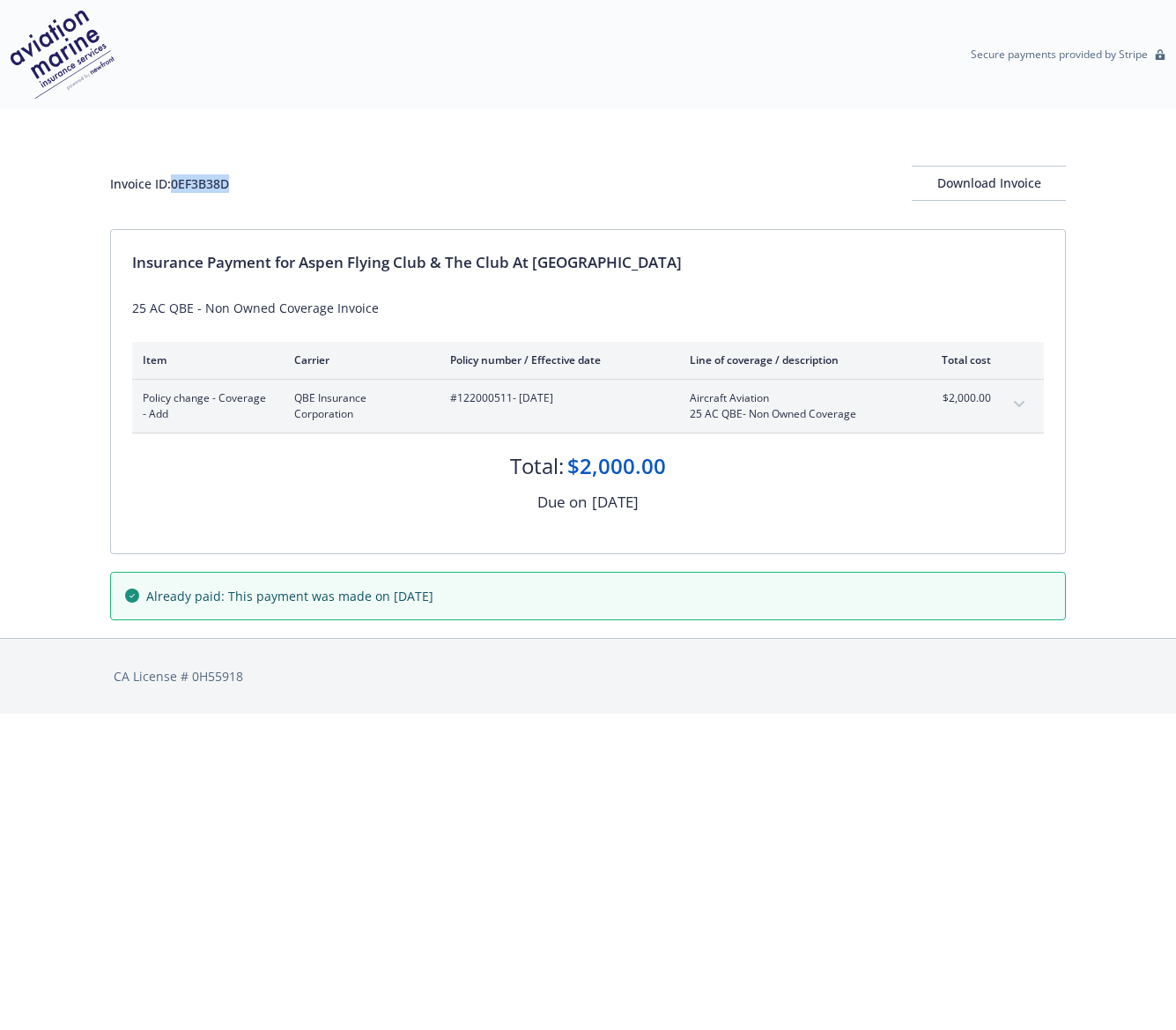
drag, startPoint x: 277, startPoint y: 189, endPoint x: 175, endPoint y: 191, distance: 102.0
click at [175, 191] on div "Invoice ID: 0EF3B38D Download Invoice" at bounding box center [588, 182] width 956 height 35
click at [396, 128] on div "Invoice ID: 0EF3B38D Download Invoice" at bounding box center [588, 169] width 956 height 119
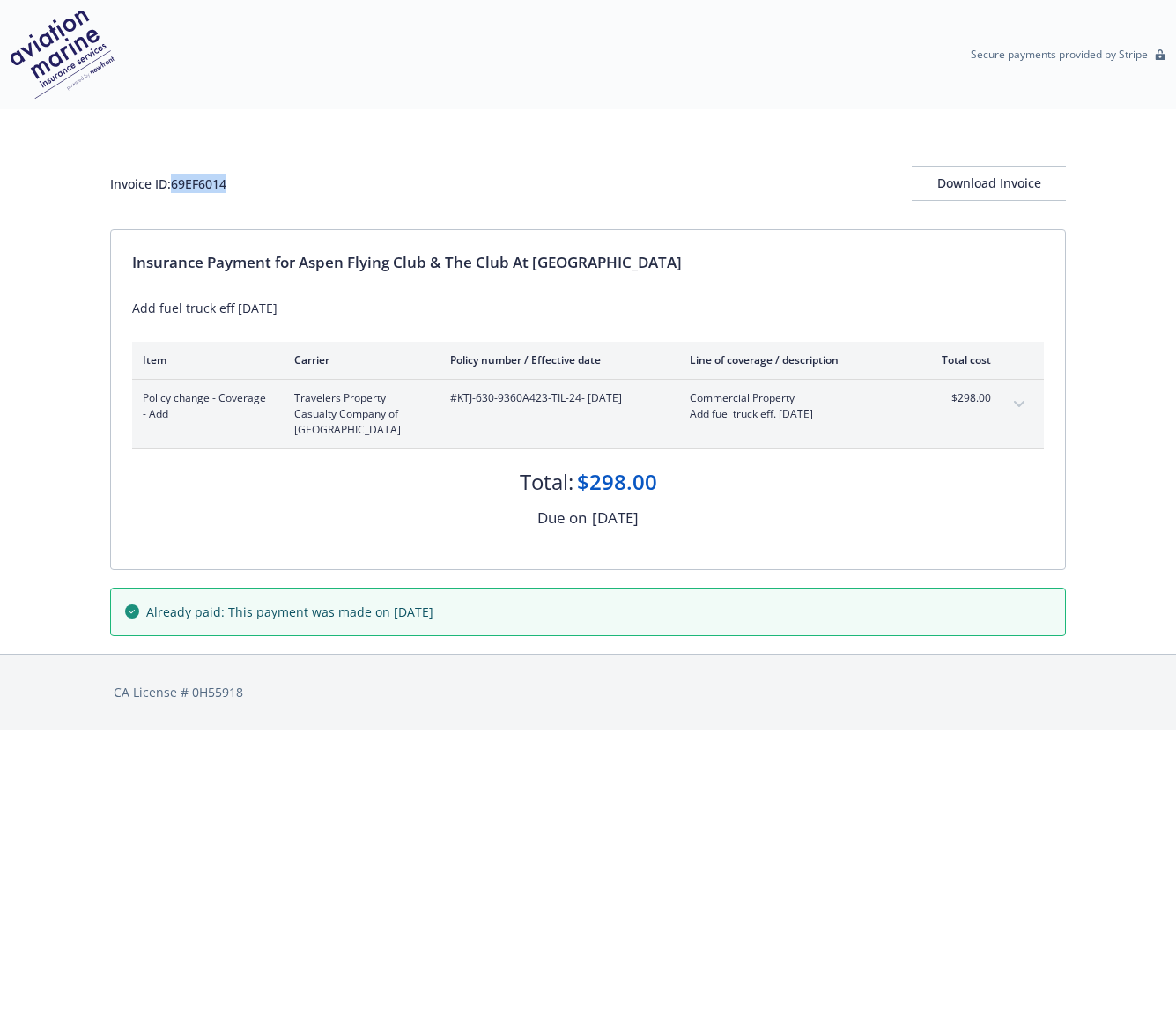
drag, startPoint x: 222, startPoint y: 181, endPoint x: 176, endPoint y: 184, distance: 46.1
click at [176, 184] on div "Invoice ID: 69EF6014 Download Invoice" at bounding box center [588, 182] width 956 height 35
copy div "69EF6014"
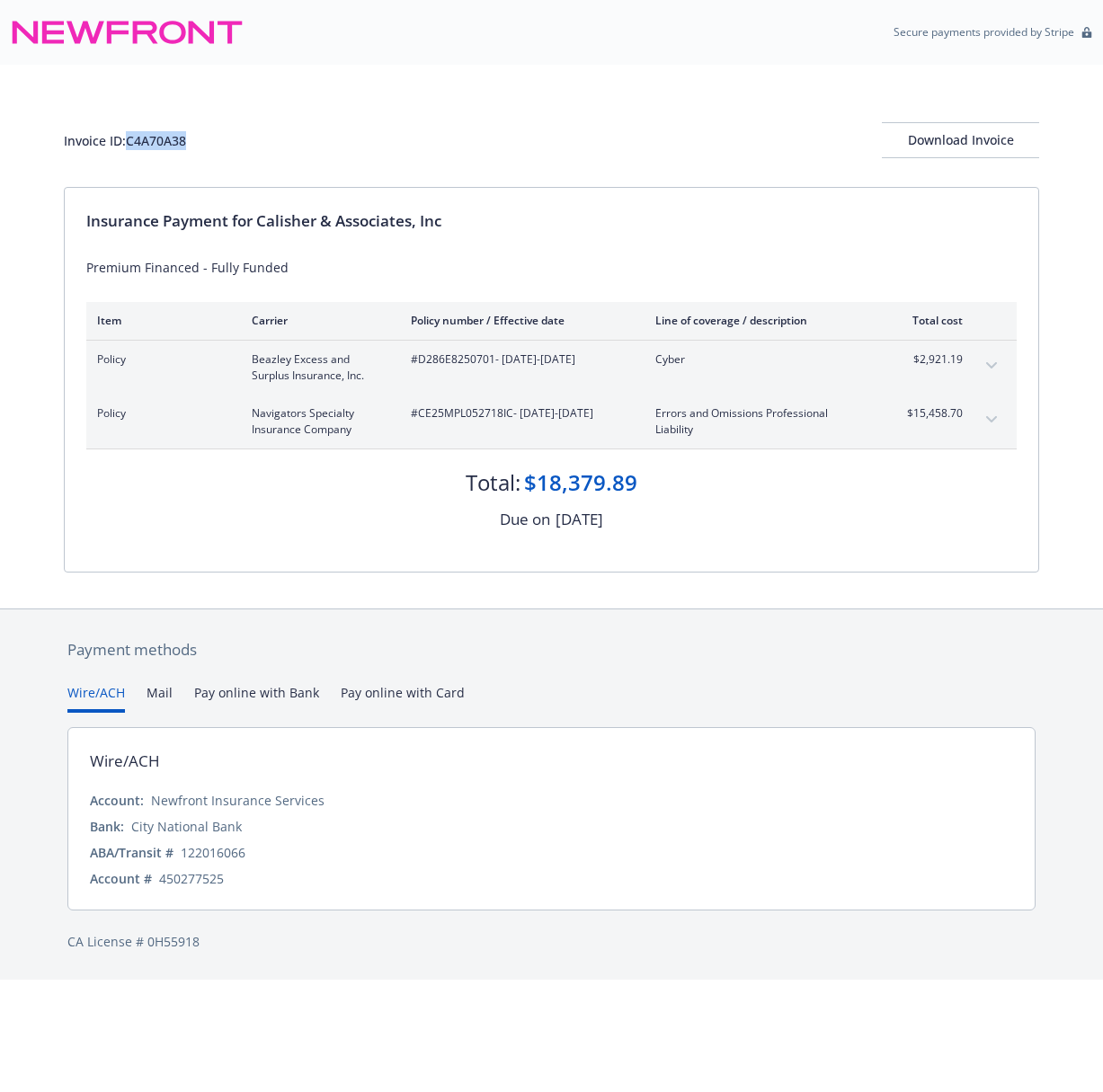
drag, startPoint x: 191, startPoint y: 140, endPoint x: 129, endPoint y: 147, distance: 62.4
click at [129, 147] on div "Invoice ID: C4A70A38 Download Invoice" at bounding box center [552, 139] width 976 height 36
copy div "C4A70A38"
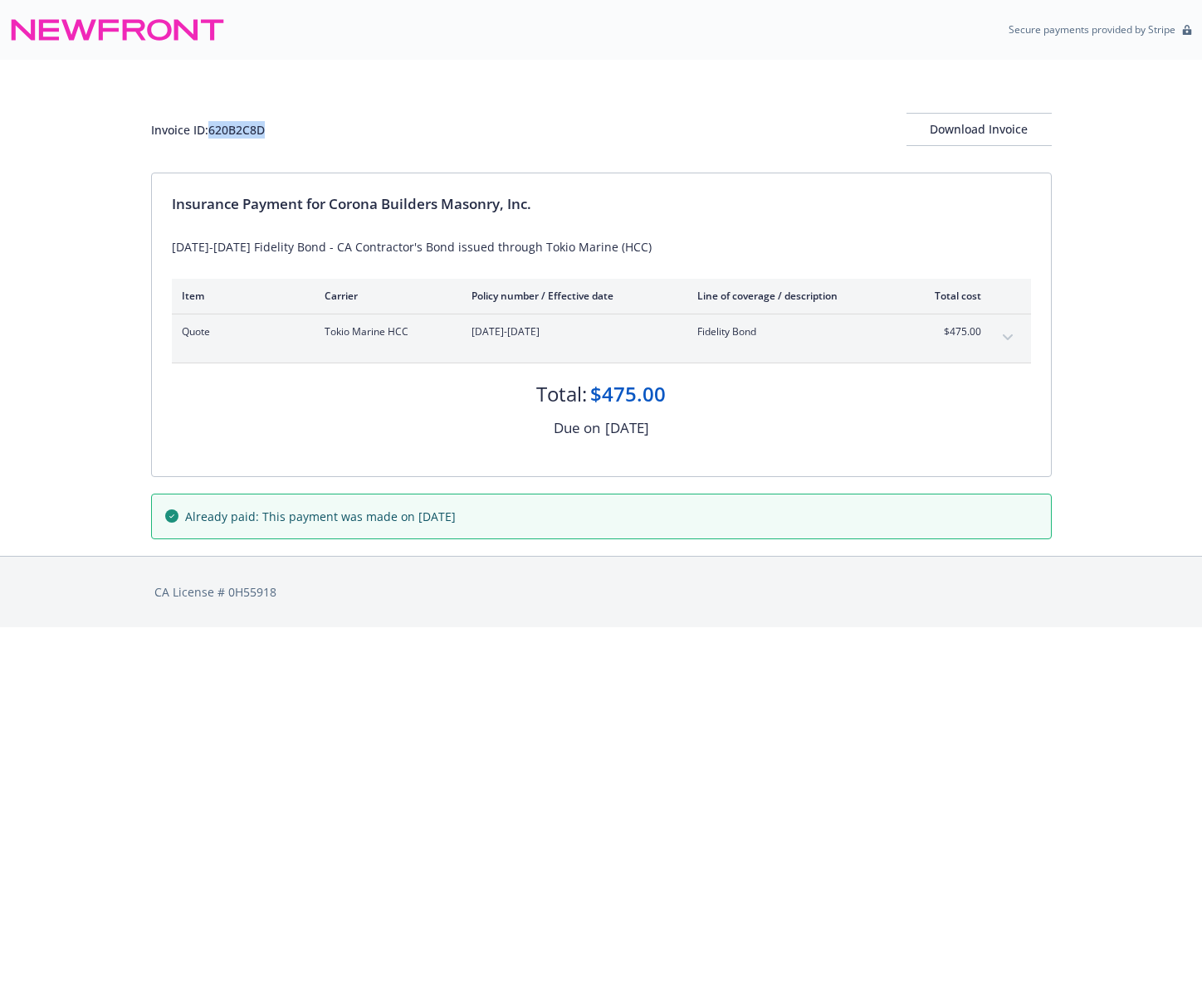
drag, startPoint x: 296, startPoint y: 135, endPoint x: 211, endPoint y: 138, distance: 85.1
click at [211, 138] on div "Invoice ID: 620B2C8D Download Invoice" at bounding box center [601, 129] width 901 height 33
copy div "620B2C8D"
